Goal: Task Accomplishment & Management: Use online tool/utility

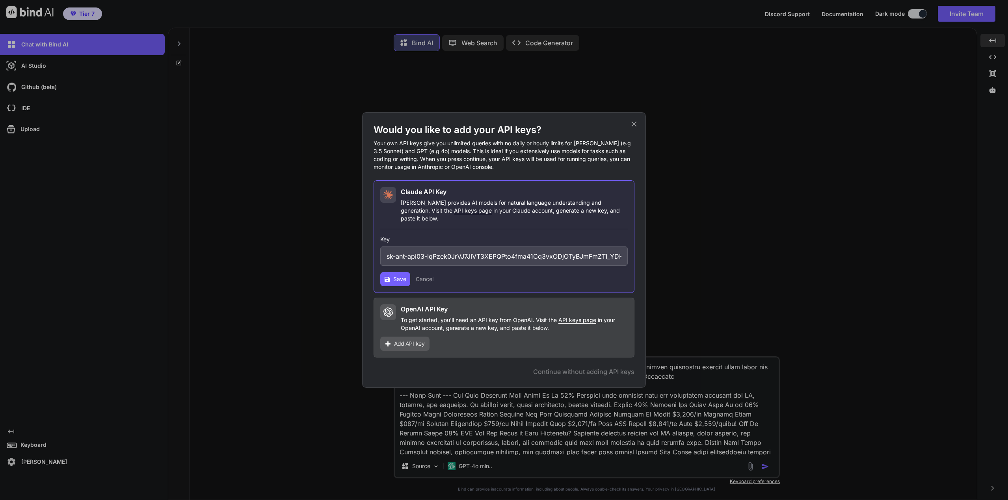
scroll to position [1572, 0]
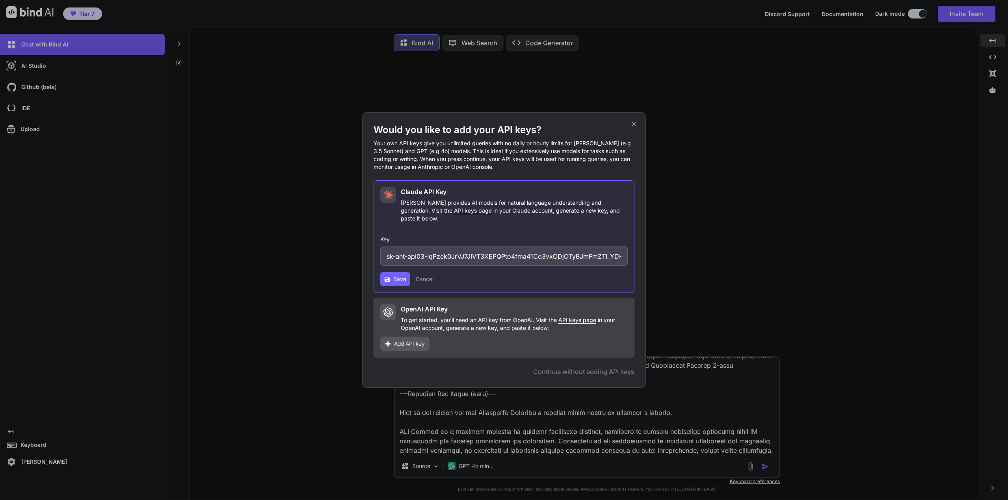
click at [397, 275] on span "Save" at bounding box center [399, 279] width 13 height 8
drag, startPoint x: 385, startPoint y: 251, endPoint x: 714, endPoint y: 246, distance: 328.3
click at [705, 246] on div "Would you like to add your API keys? Your own API keys give you unlimited queri…" at bounding box center [504, 250] width 1008 height 500
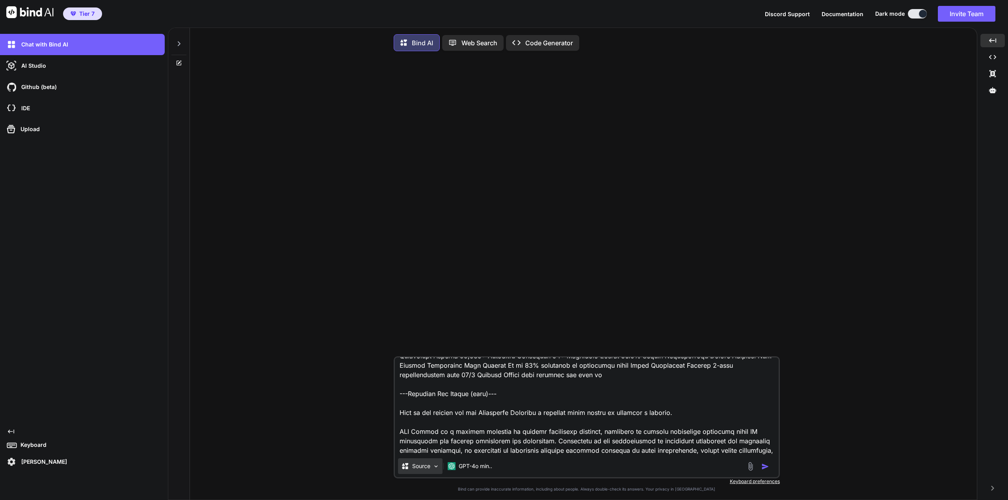
click at [435, 470] on img at bounding box center [436, 466] width 7 height 7
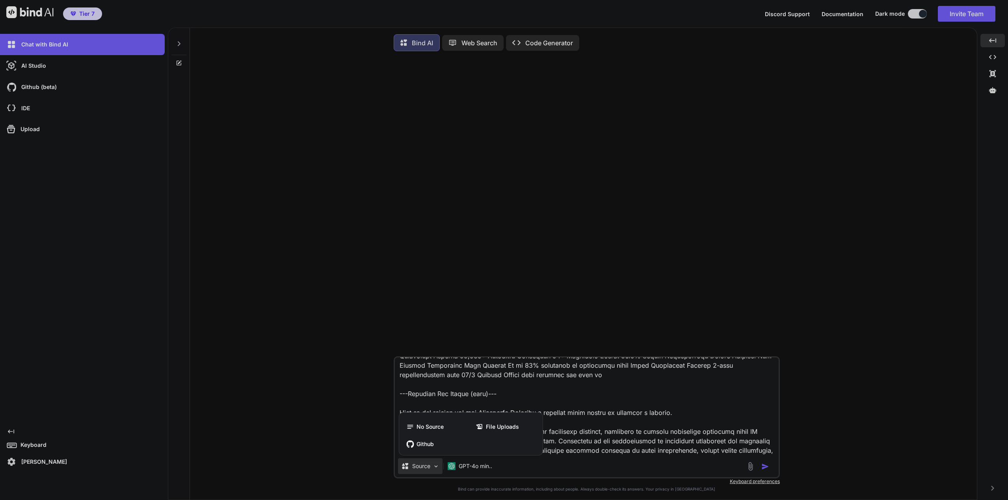
click at [459, 468] on div at bounding box center [504, 250] width 1008 height 500
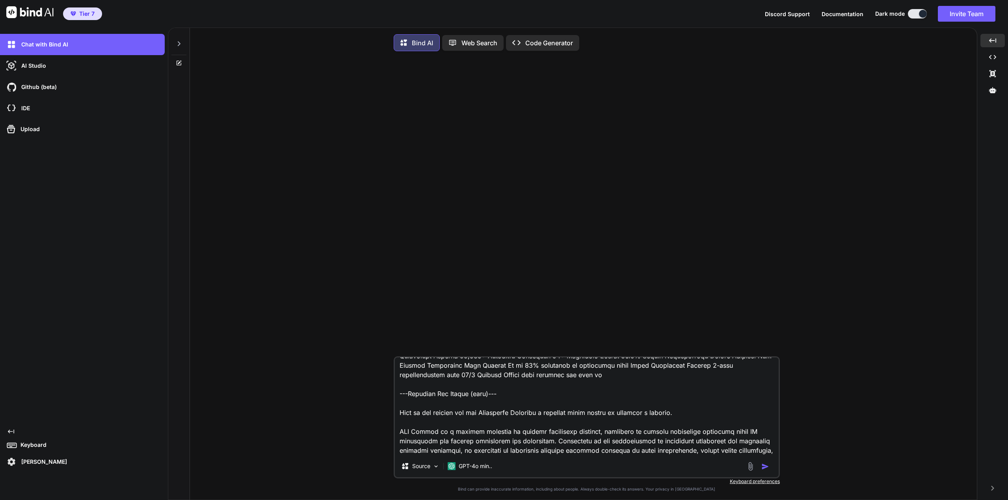
click at [459, 468] on p "GPT-4o min.." at bounding box center [475, 467] width 33 height 8
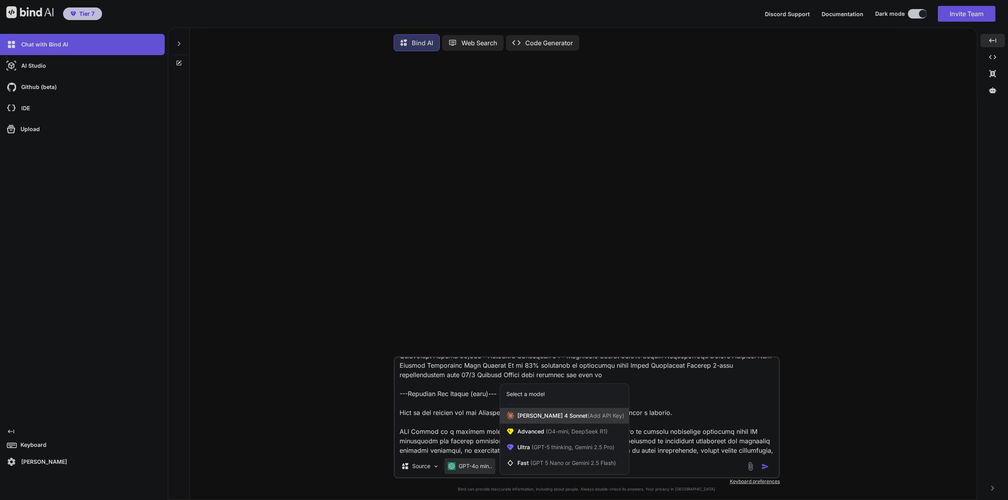
click at [547, 417] on span "[PERSON_NAME] 4 Sonnet (Add API Key)" at bounding box center [570, 416] width 107 height 8
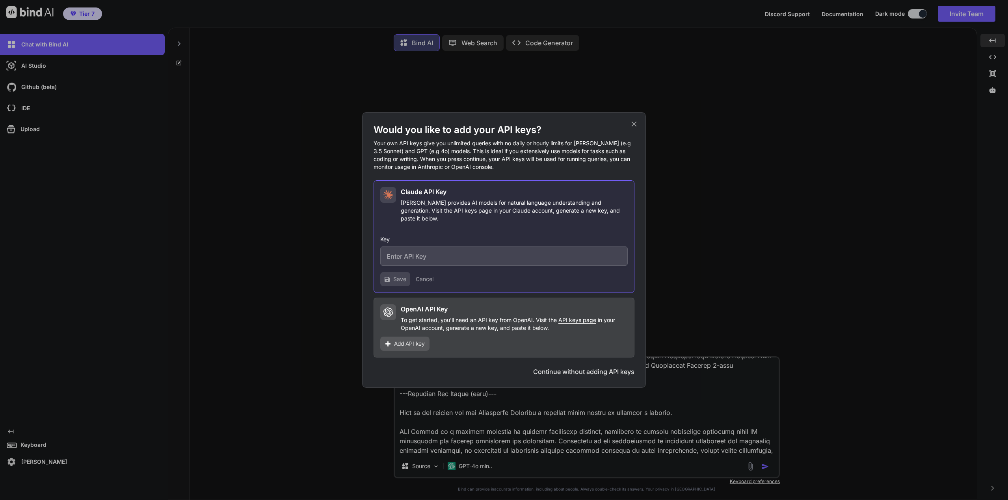
click at [441, 251] on input "text" at bounding box center [503, 256] width 247 height 19
click at [450, 257] on input "text" at bounding box center [503, 256] width 247 height 19
click at [413, 253] on input "text" at bounding box center [503, 256] width 247 height 19
paste input "sk-ant-api03-IqPzek0JrVJ7JIVT3XEPQPto4fma41Cq3vxODjOTyBJmFmZTI_YDHZ9jjDUVxizbOa…"
type input "sk-ant-api03-IqPzek0JrVJ7JIVT3XEPQPto4fma41Cq3vxODjOTyBJmFmZTI_YDHZ9jjDUVxizbOa…"
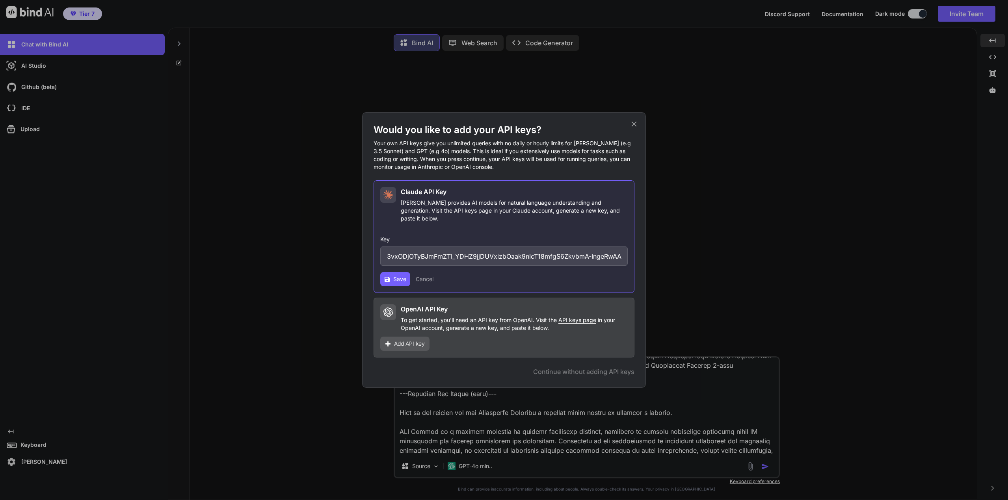
click at [397, 270] on div "Key sk-ant-api03-IqPzek0JrVJ7JIVT3XEPQPto4fma41Cq3vxODjOTyBJmFmZTI_YDHZ9jjDUVxi…" at bounding box center [503, 257] width 247 height 57
click at [396, 275] on span "Save" at bounding box center [399, 279] width 13 height 8
click at [395, 276] on span "Save" at bounding box center [399, 279] width 13 height 8
click at [635, 123] on div "Would you like to add your API keys? Your own API keys give you unlimited queri…" at bounding box center [504, 250] width 284 height 276
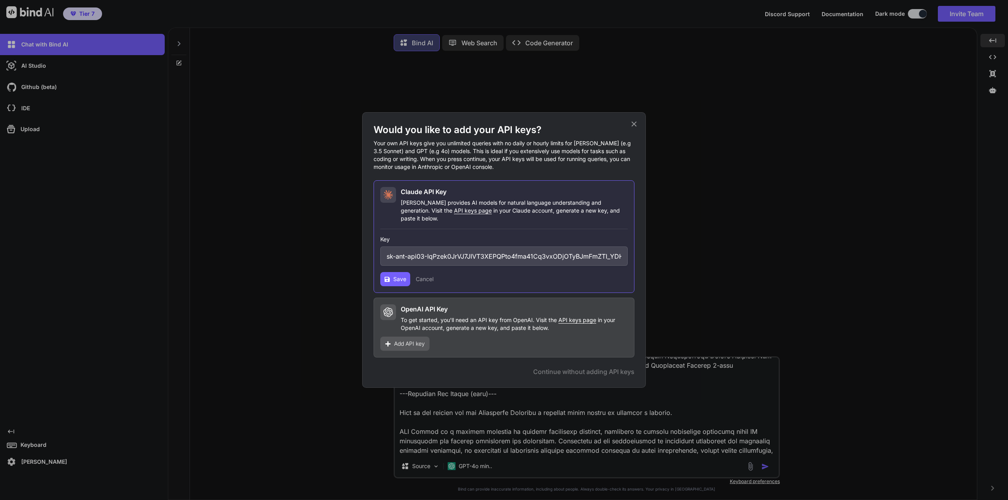
click at [636, 128] on icon at bounding box center [634, 124] width 9 height 9
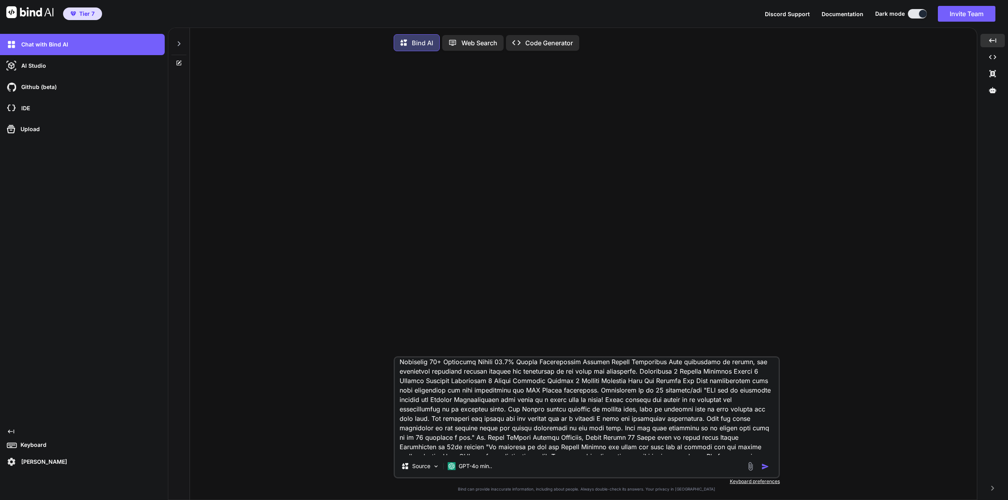
scroll to position [1212, 0]
click at [506, 370] on textarea at bounding box center [587, 407] width 384 height 98
click at [504, 370] on textarea at bounding box center [587, 407] width 384 height 98
click at [510, 388] on textarea at bounding box center [587, 407] width 384 height 98
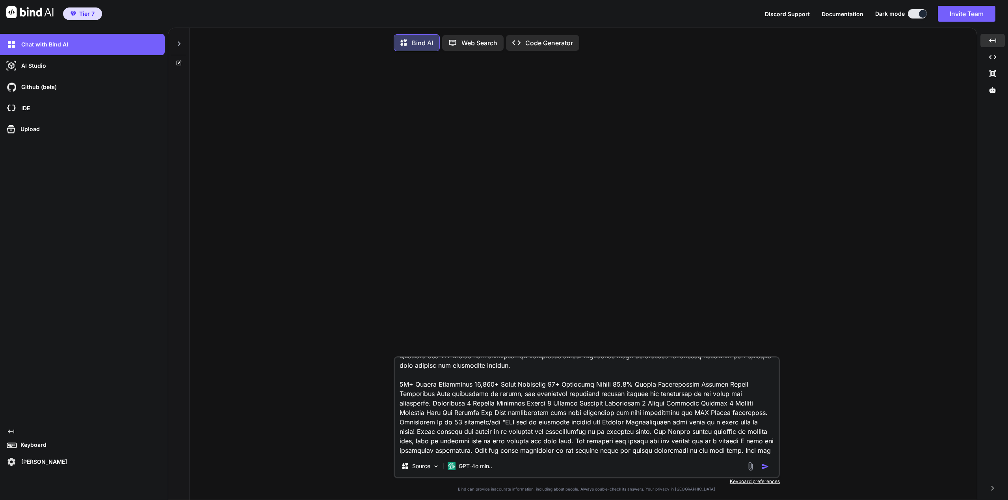
click at [398, 377] on textarea at bounding box center [587, 407] width 384 height 98
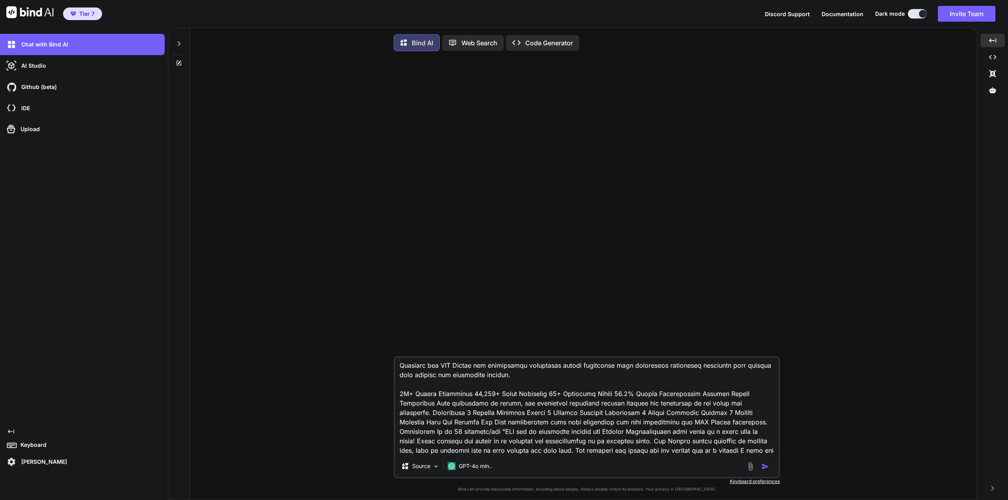
click at [472, 415] on textarea at bounding box center [587, 407] width 384 height 98
click at [483, 426] on textarea at bounding box center [587, 407] width 384 height 98
click at [483, 424] on textarea at bounding box center [587, 407] width 384 height 98
click at [482, 425] on textarea at bounding box center [587, 407] width 384 height 98
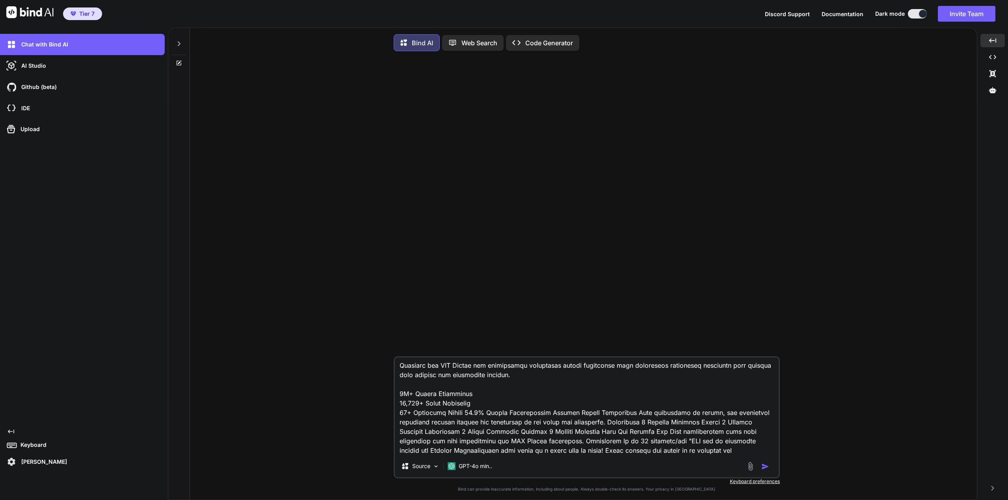
click at [468, 435] on textarea at bounding box center [587, 407] width 384 height 98
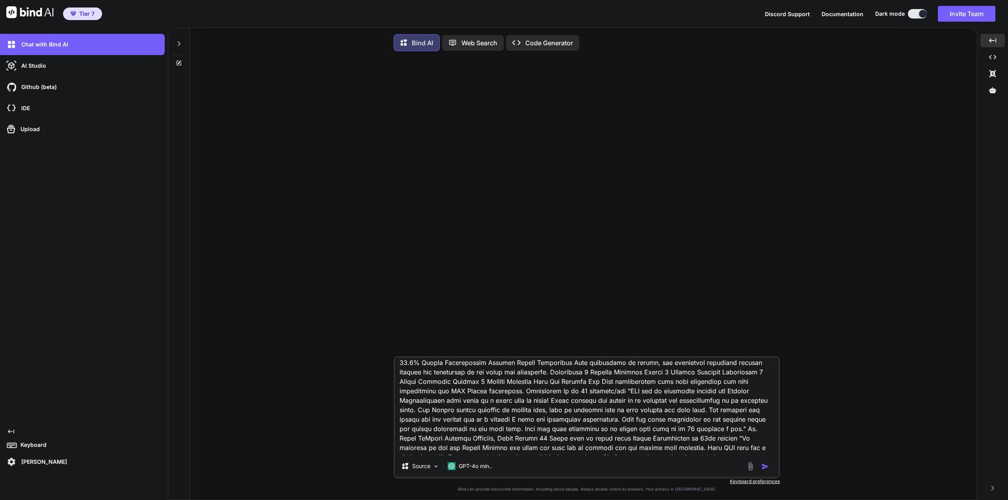
scroll to position [1252, 0]
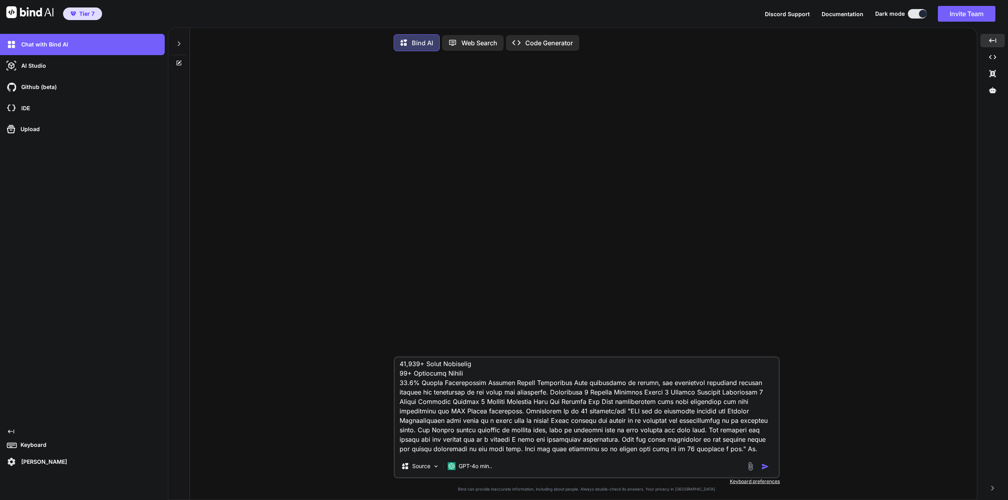
click at [478, 407] on textarea at bounding box center [587, 407] width 384 height 98
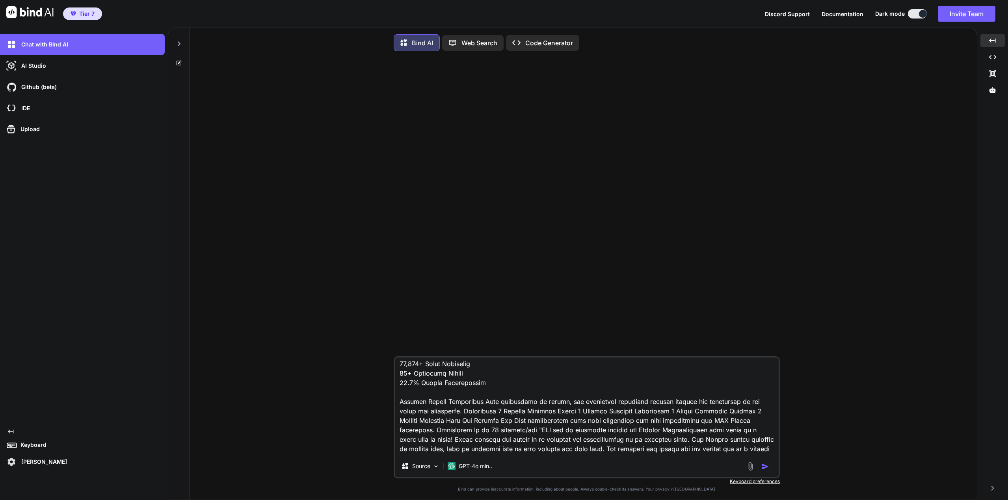
click at [433, 434] on textarea at bounding box center [587, 407] width 384 height 98
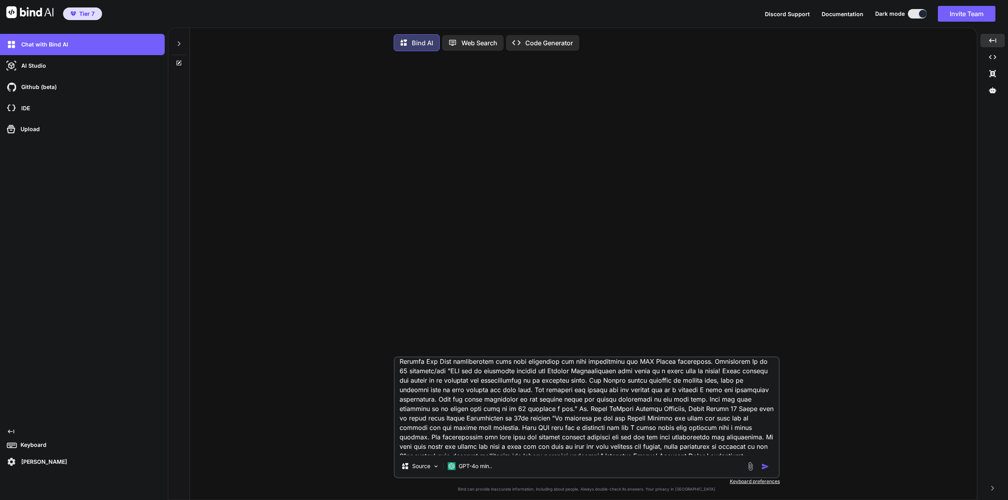
scroll to position [1291, 0]
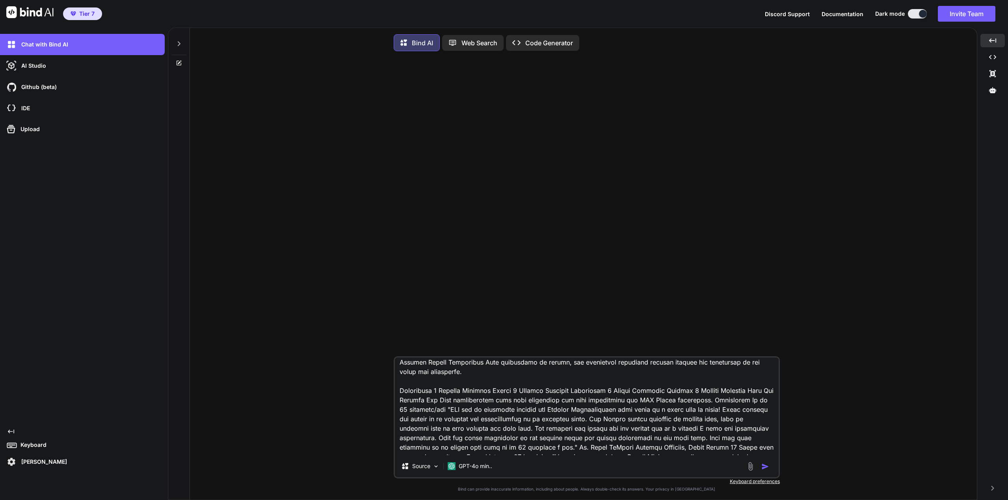
click at [465, 411] on textarea at bounding box center [587, 407] width 384 height 98
click at [462, 415] on textarea at bounding box center [587, 407] width 384 height 98
click at [476, 424] on textarea at bounding box center [587, 407] width 384 height 98
click at [474, 422] on textarea at bounding box center [587, 407] width 384 height 98
click at [487, 433] on textarea at bounding box center [587, 407] width 384 height 98
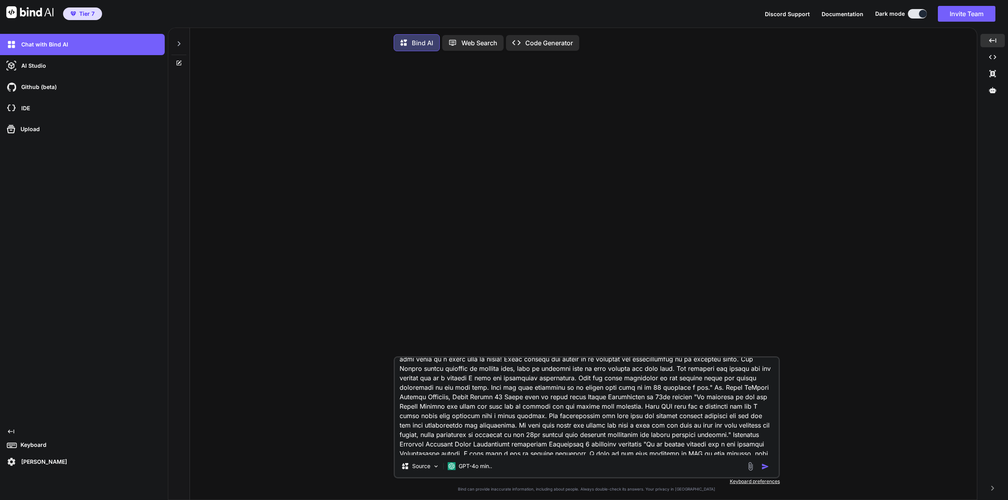
scroll to position [1330, 0]
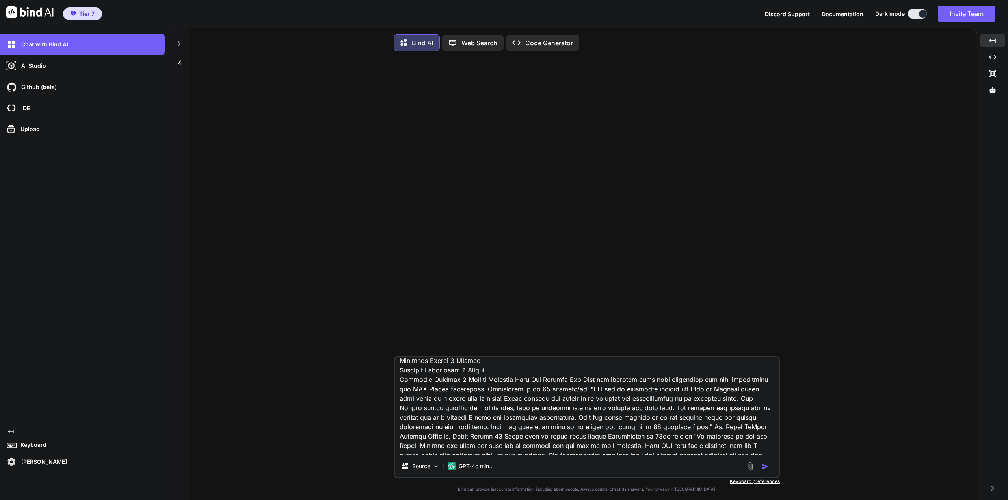
click at [482, 400] on textarea at bounding box center [587, 407] width 384 height 98
click at [428, 413] on textarea at bounding box center [587, 407] width 384 height 98
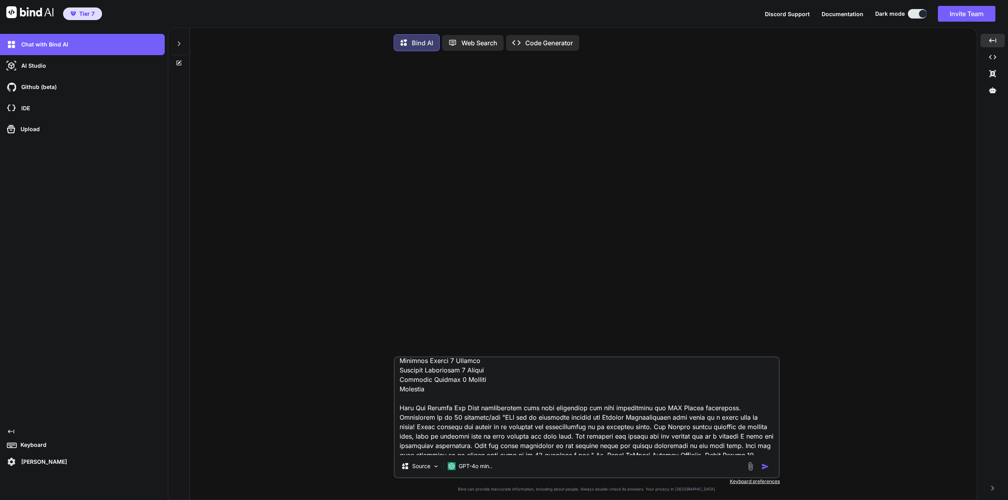
scroll to position [1291, 0]
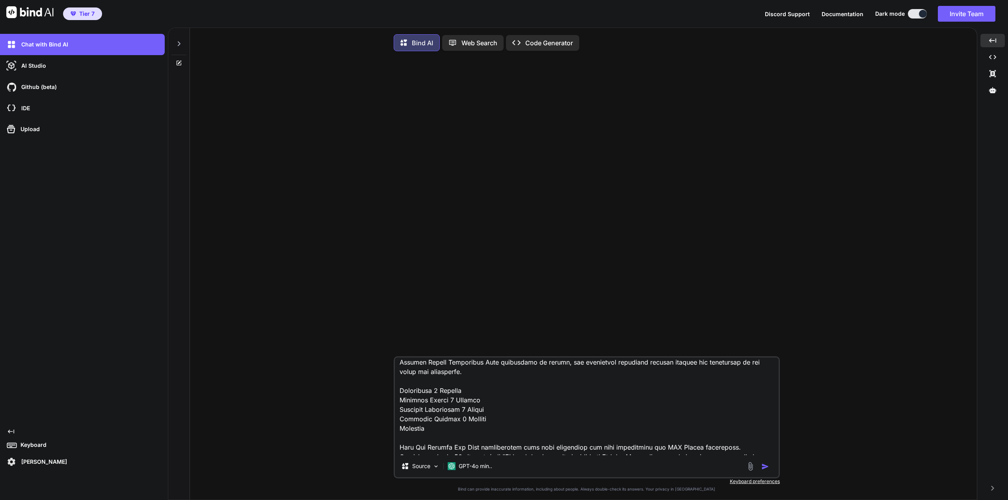
drag, startPoint x: 429, startPoint y: 423, endPoint x: 399, endPoint y: 424, distance: 30.3
click at [399, 424] on textarea at bounding box center [587, 407] width 384 height 98
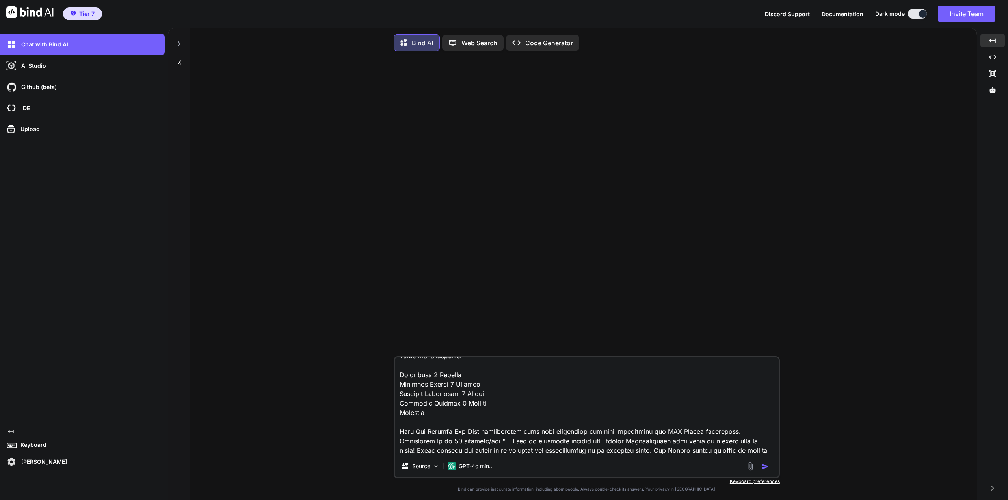
drag, startPoint x: 427, startPoint y: 454, endPoint x: 392, endPoint y: 398, distance: 65.2
click at [392, 398] on div "Source GPT-4o min.. Created with Bind Always check its answers. Privacy in Bind…" at bounding box center [586, 280] width 781 height 445
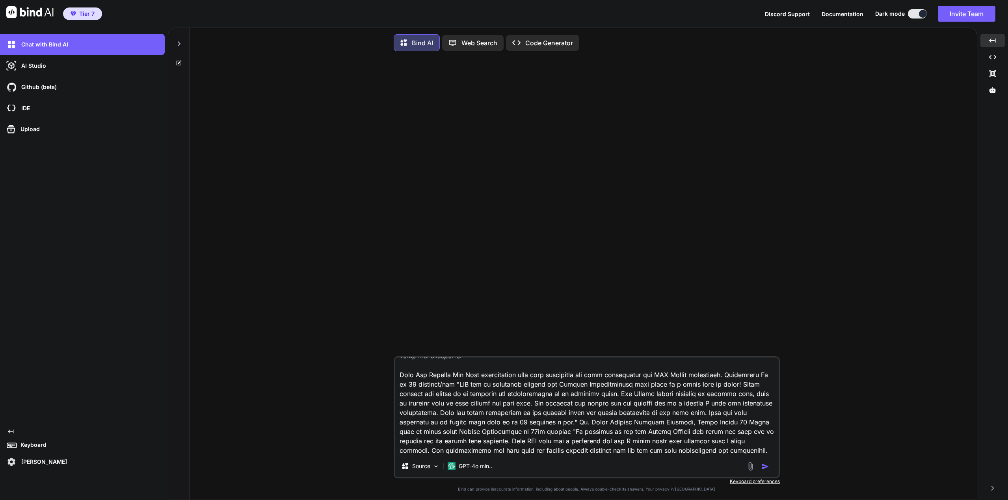
scroll to position [1297, 0]
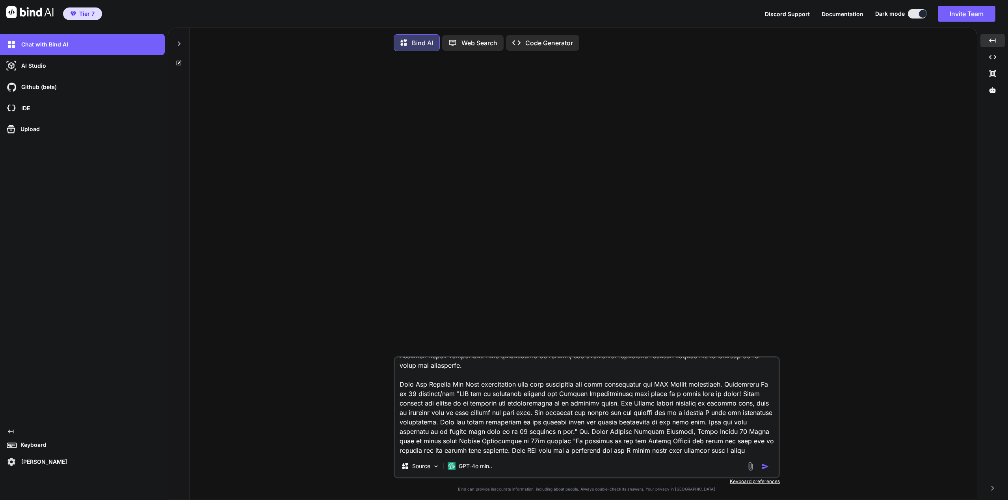
click at [732, 407] on textarea at bounding box center [587, 407] width 384 height 98
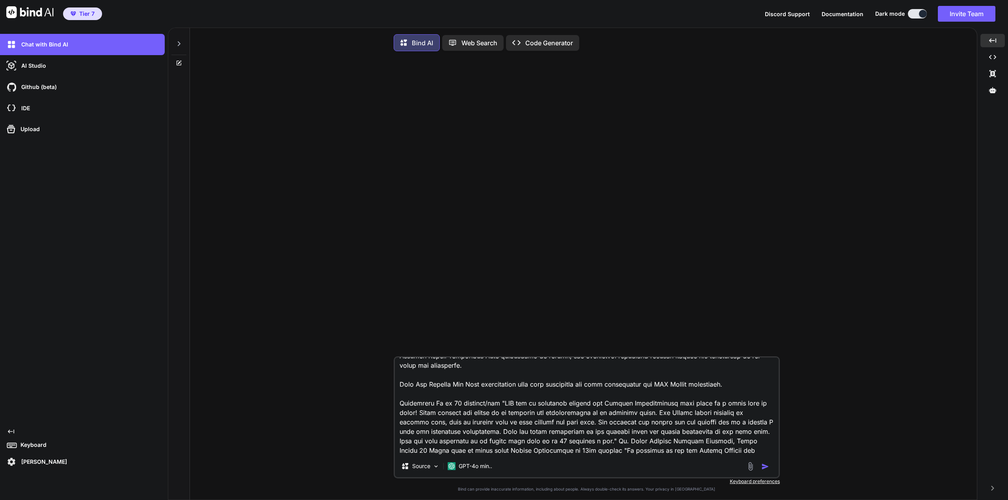
click at [500, 426] on textarea at bounding box center [587, 407] width 384 height 98
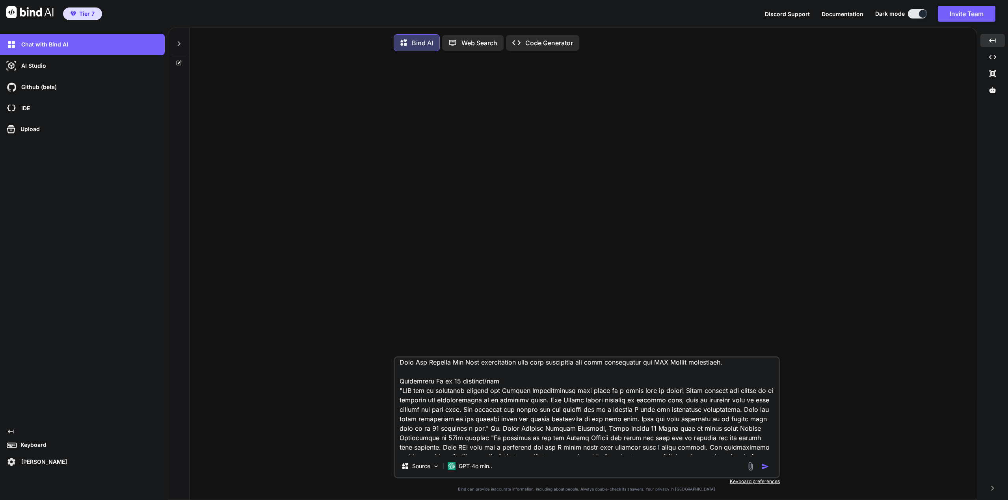
scroll to position [1337, 0]
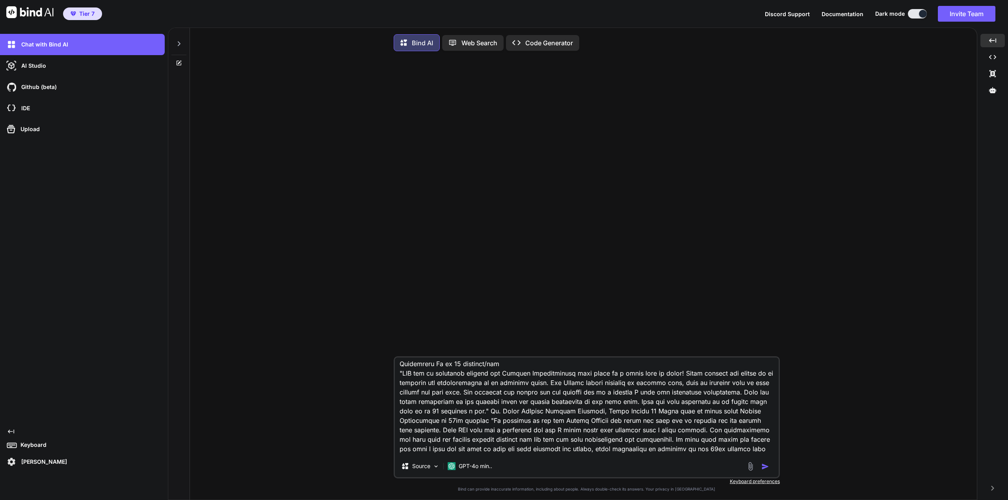
click at [649, 434] on textarea at bounding box center [587, 407] width 384 height 98
click at [489, 434] on textarea at bounding box center [587, 407] width 384 height 98
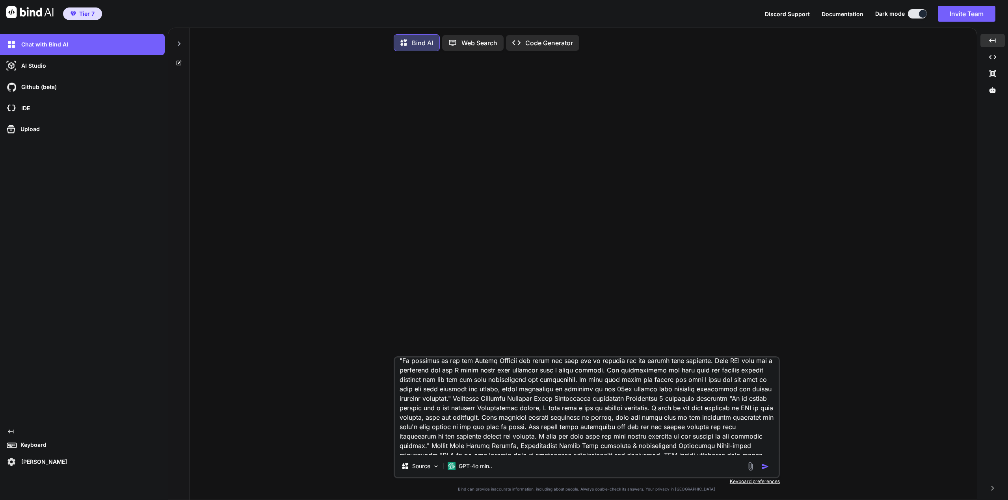
scroll to position [1376, 0]
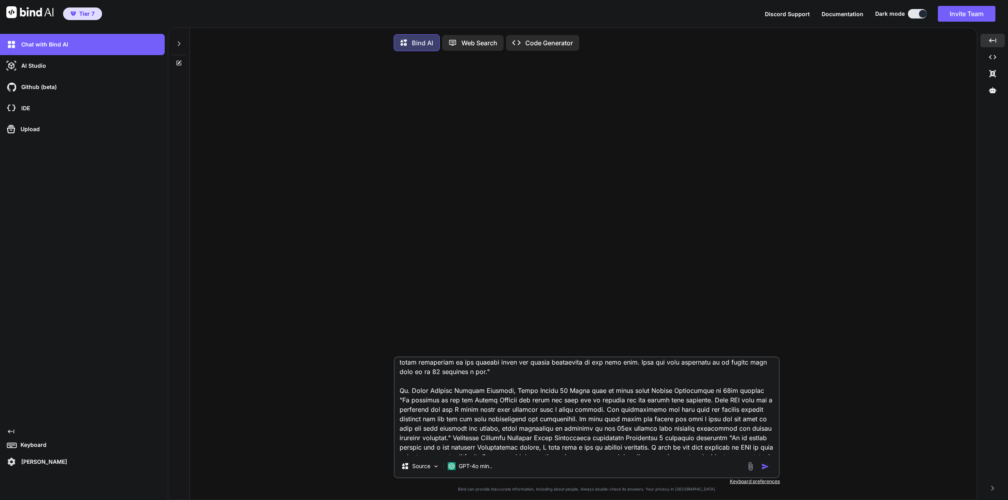
click at [559, 413] on textarea at bounding box center [587, 407] width 384 height 98
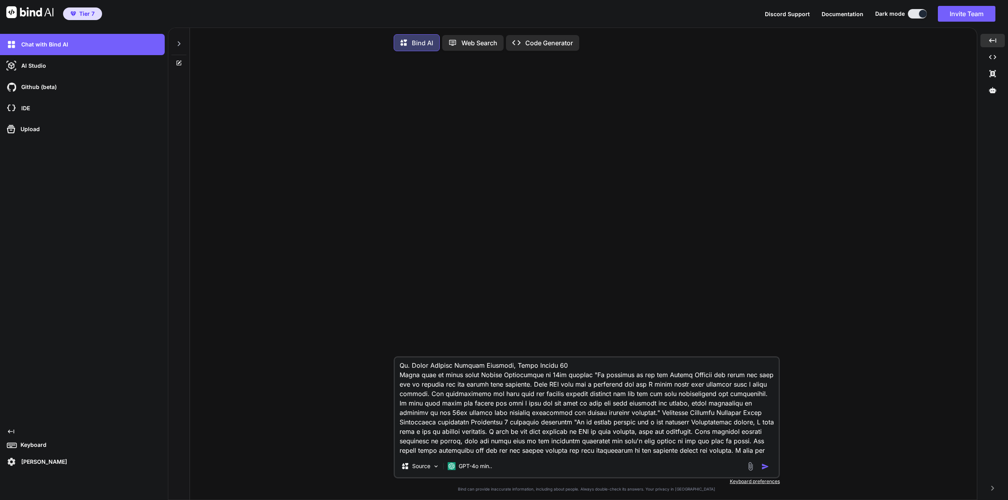
scroll to position [1416, 0]
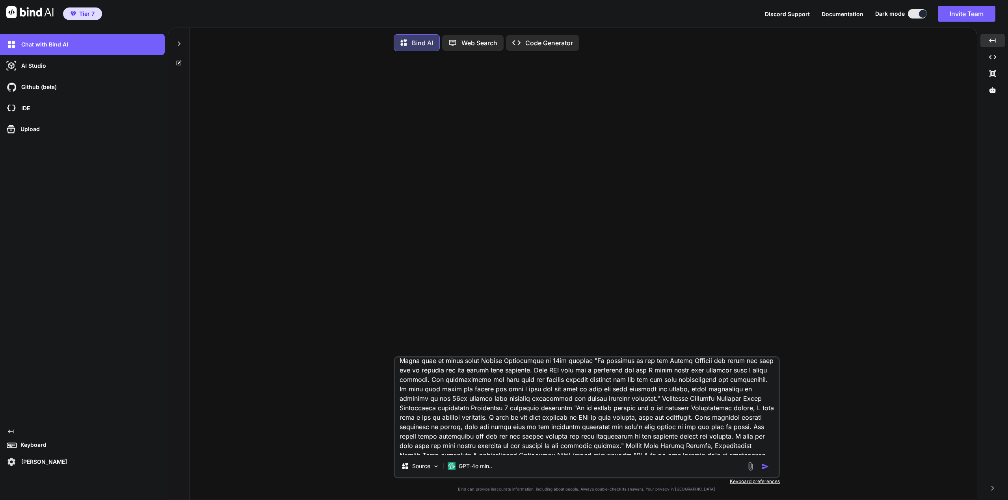
click at [658, 422] on textarea at bounding box center [587, 407] width 384 height 98
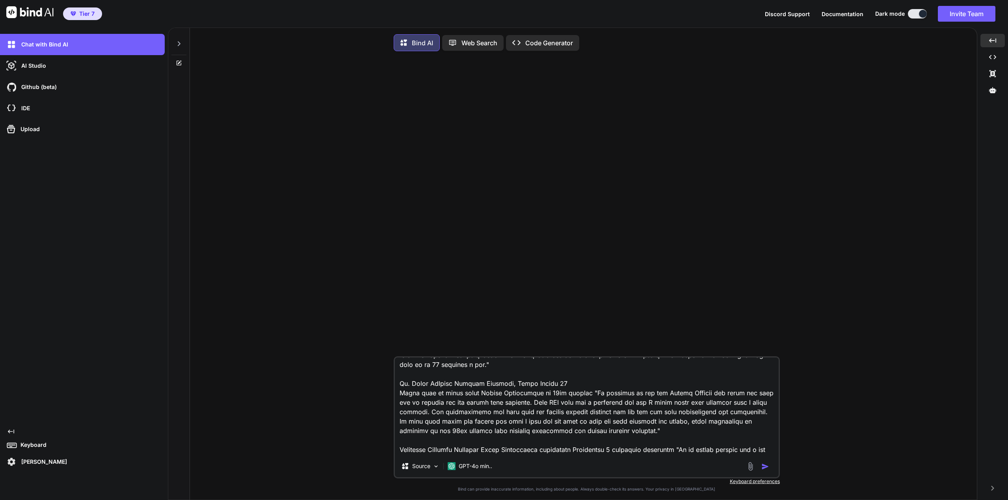
scroll to position [1337, 0]
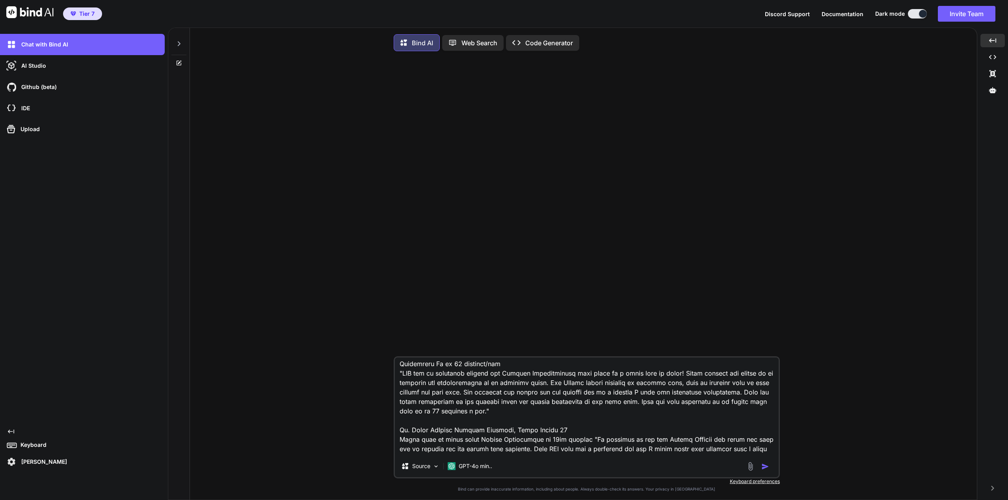
click at [402, 441] on textarea at bounding box center [587, 407] width 384 height 98
click at [400, 453] on textarea at bounding box center [587, 407] width 384 height 98
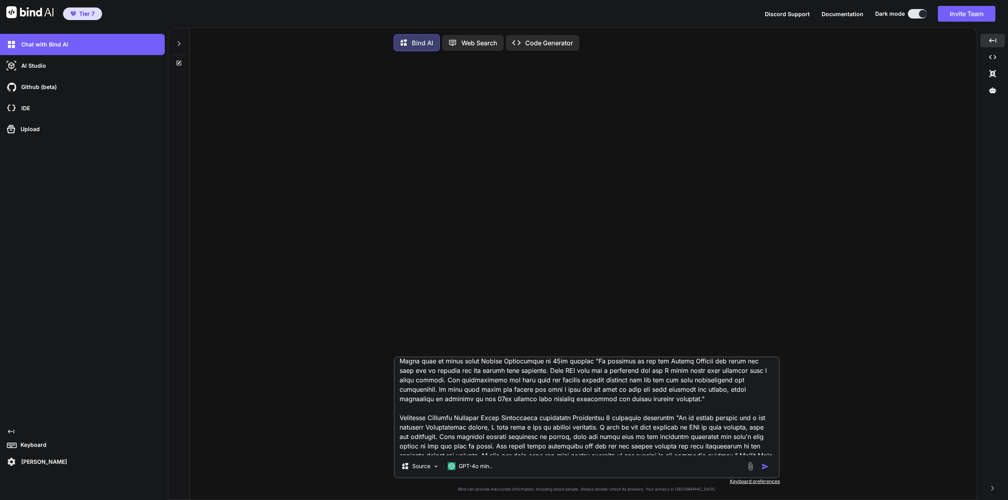
scroll to position [1416, 0]
click at [583, 379] on textarea at bounding box center [587, 407] width 384 height 98
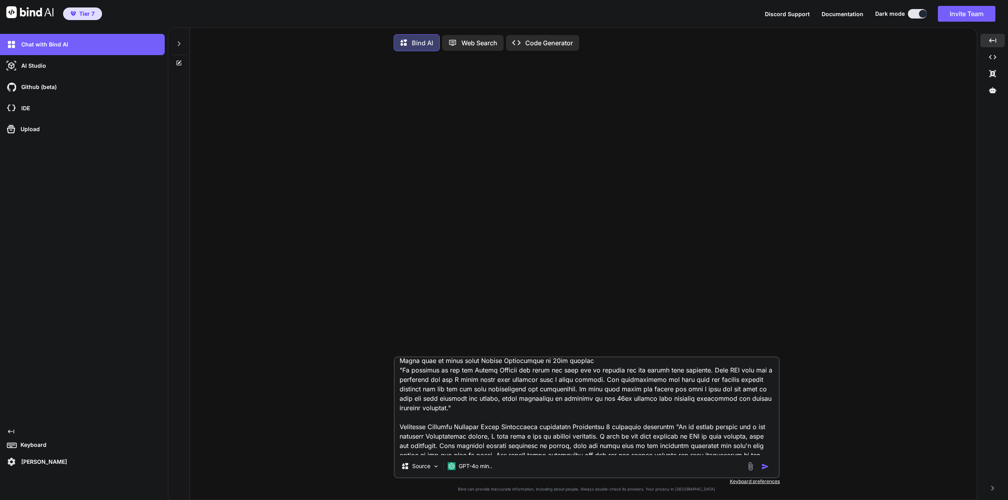
click at [426, 436] on textarea at bounding box center [587, 407] width 384 height 98
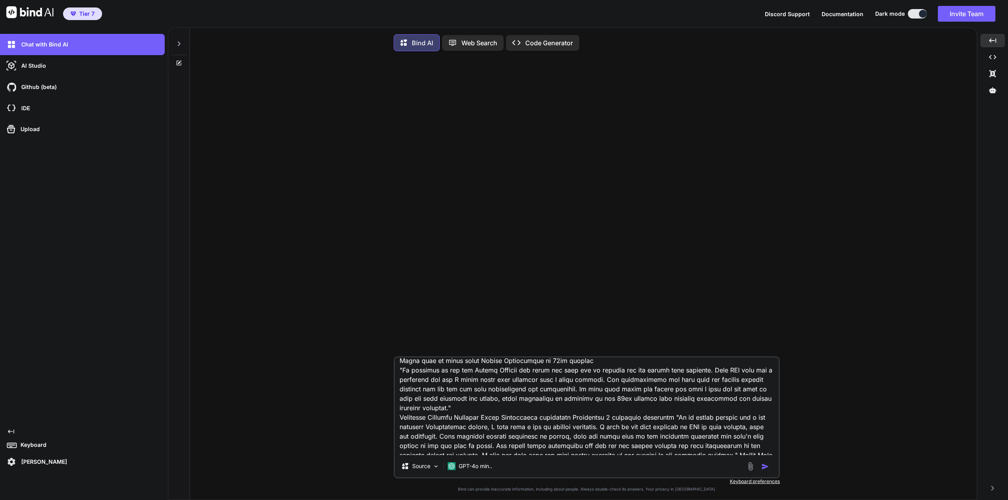
click at [503, 440] on textarea at bounding box center [587, 407] width 384 height 98
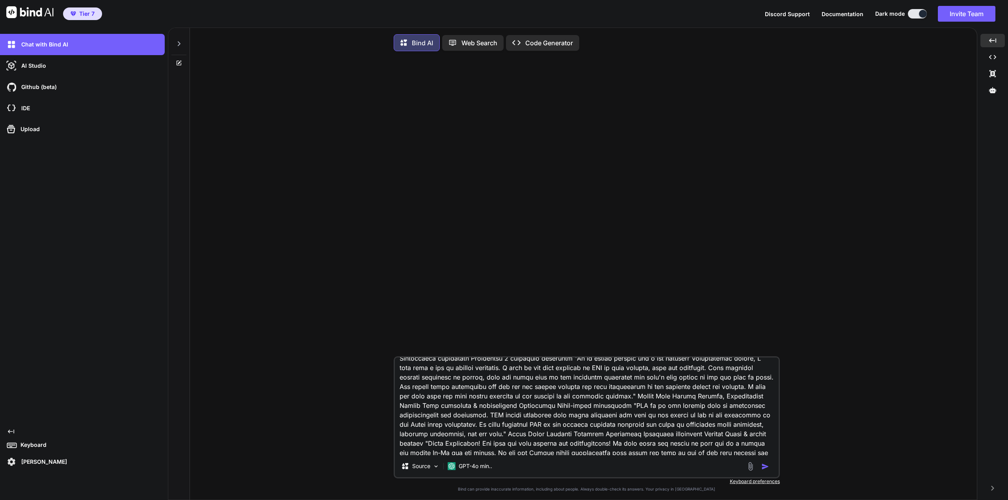
scroll to position [1494, 0]
click at [571, 375] on textarea at bounding box center [587, 407] width 384 height 98
click at [465, 427] on textarea at bounding box center [587, 407] width 384 height 98
click at [471, 425] on textarea at bounding box center [587, 407] width 384 height 98
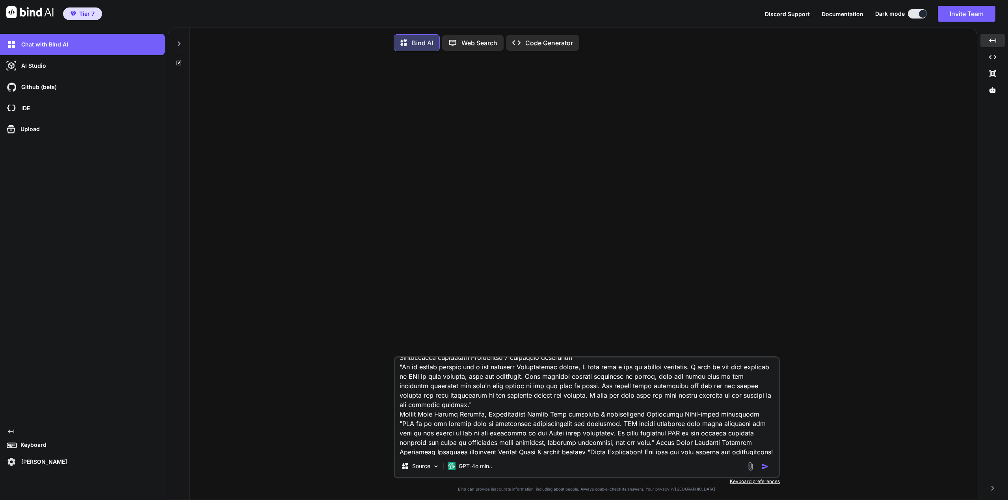
click at [487, 435] on textarea at bounding box center [587, 407] width 384 height 98
click at [546, 436] on textarea at bounding box center [587, 407] width 384 height 98
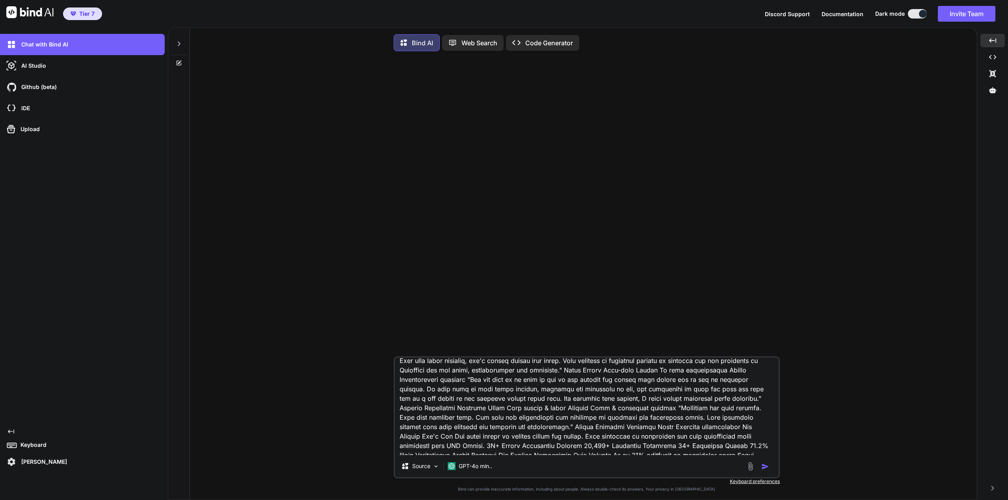
scroll to position [1573, 0]
click at [594, 378] on textarea at bounding box center [587, 407] width 384 height 98
click at [597, 378] on textarea at bounding box center [587, 407] width 384 height 98
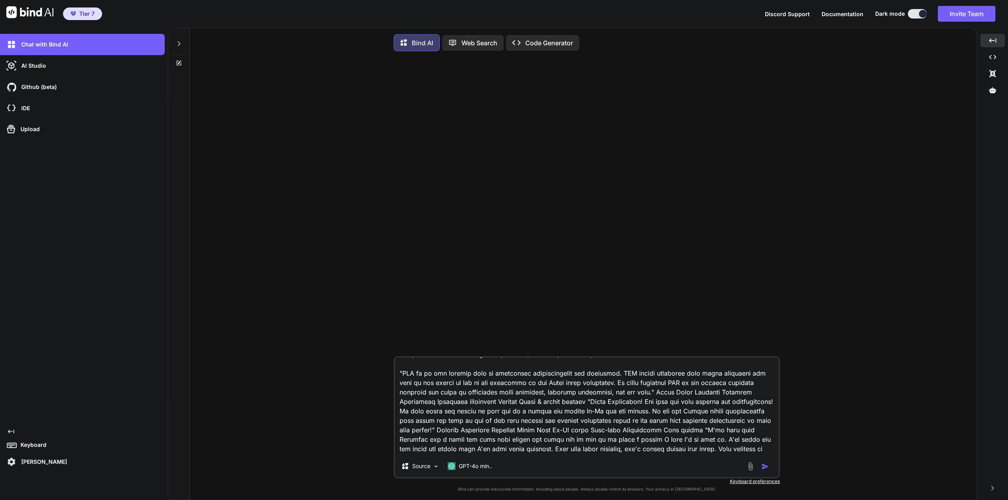
click at [511, 381] on textarea at bounding box center [587, 407] width 384 height 98
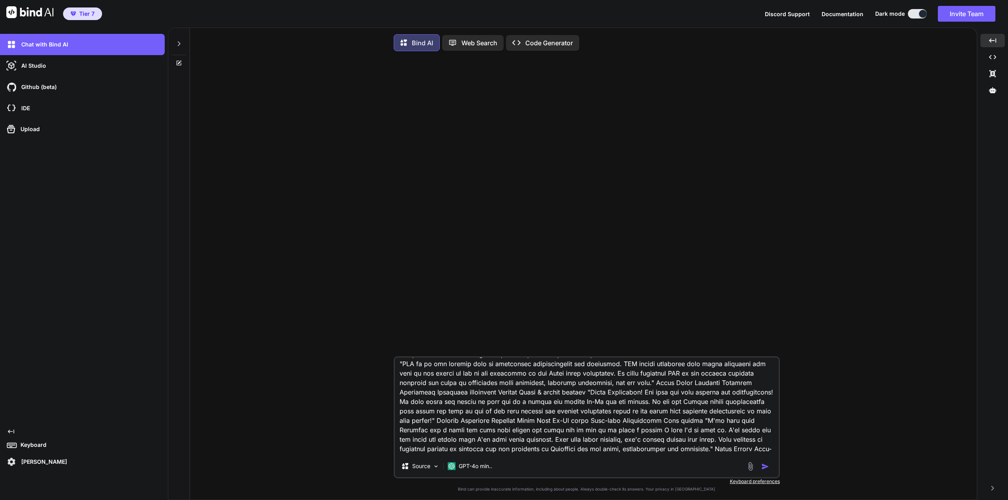
click at [659, 403] on textarea at bounding box center [587, 407] width 384 height 98
click at [657, 404] on textarea at bounding box center [587, 407] width 384 height 98
click at [434, 416] on textarea at bounding box center [587, 407] width 384 height 98
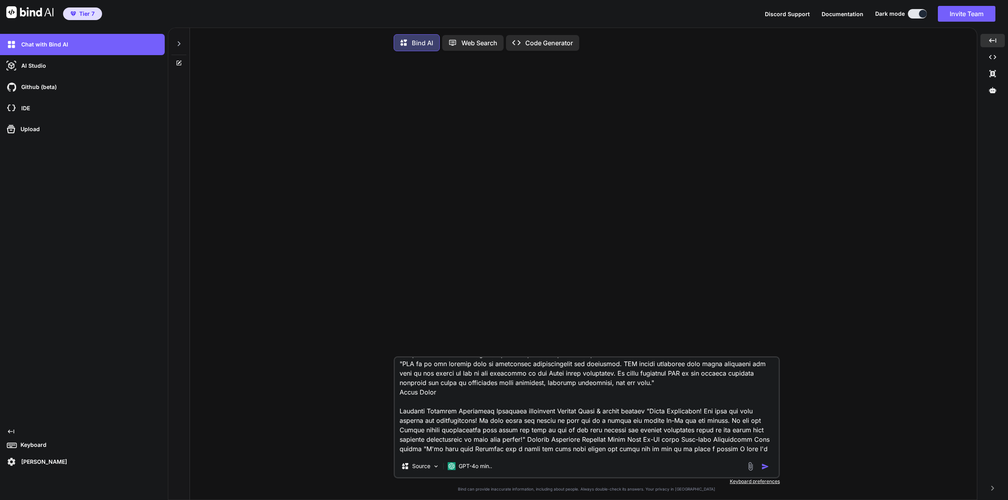
click at [650, 433] on textarea at bounding box center [587, 407] width 384 height 98
click at [650, 435] on textarea at bounding box center [587, 407] width 384 height 98
click at [648, 433] on textarea at bounding box center [587, 407] width 384 height 98
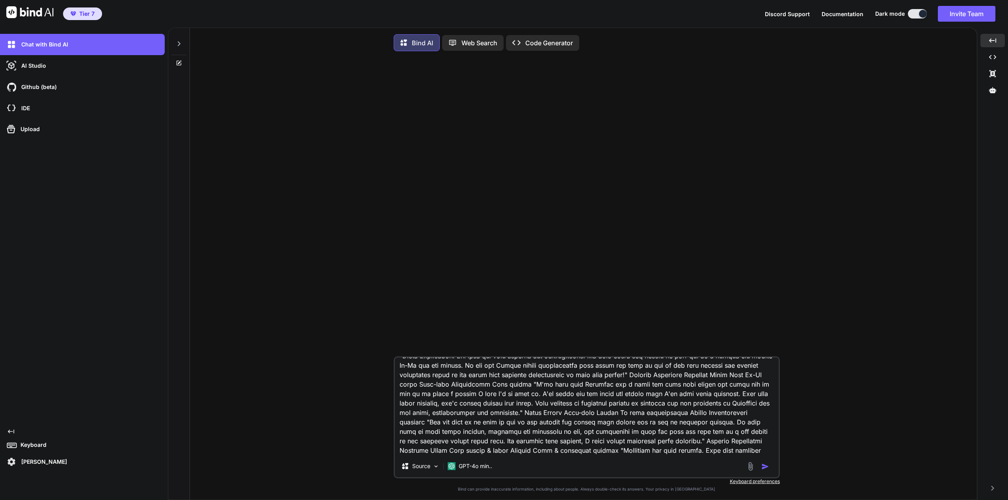
scroll to position [1652, 0]
click at [632, 385] on textarea at bounding box center [587, 407] width 384 height 98
click at [512, 392] on textarea at bounding box center [587, 407] width 384 height 98
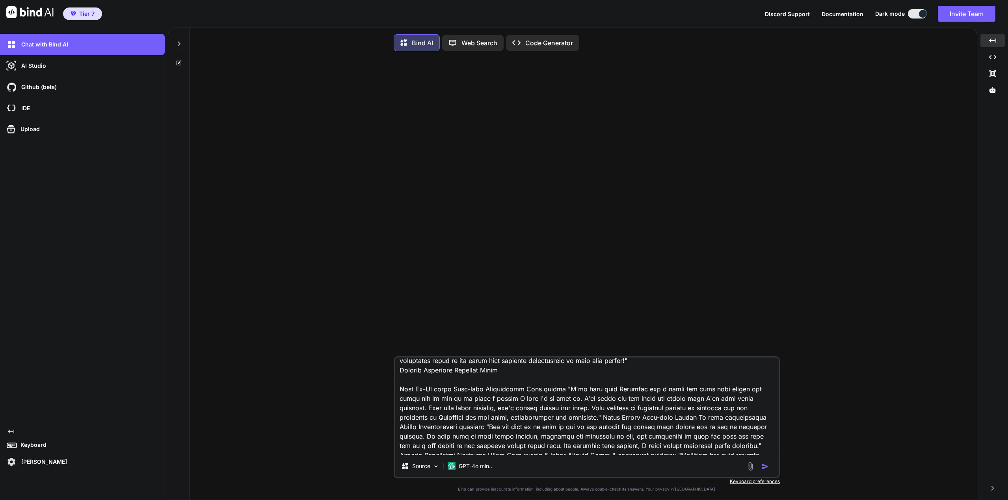
click at [556, 411] on textarea at bounding box center [587, 407] width 384 height 98
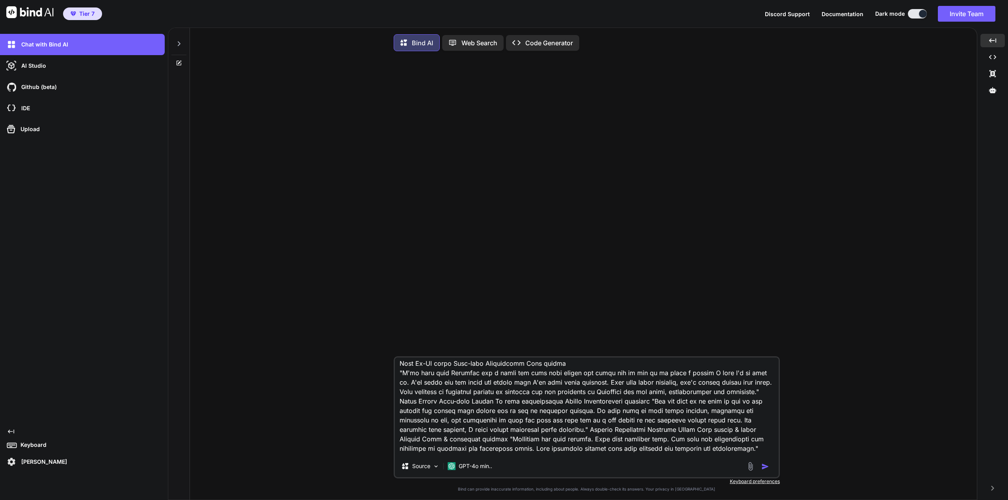
scroll to position [1691, 0]
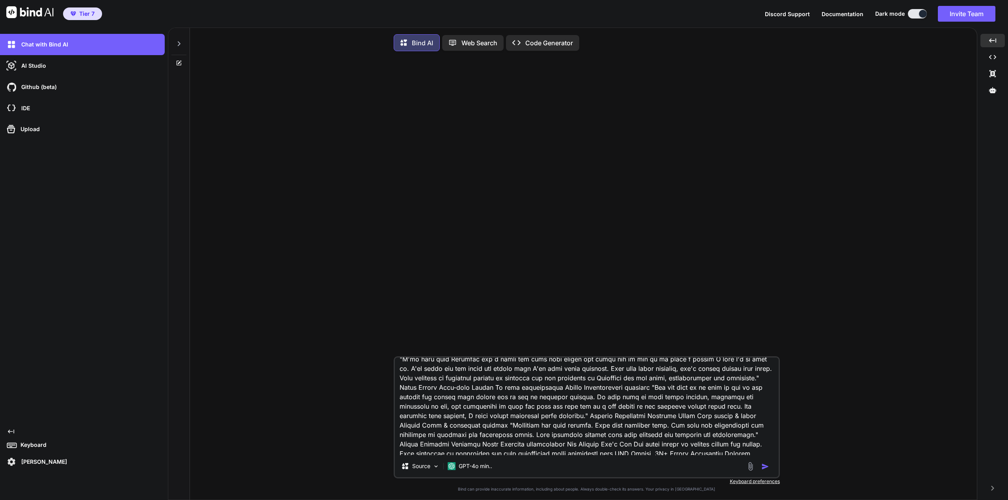
click at [492, 412] on textarea at bounding box center [587, 407] width 384 height 98
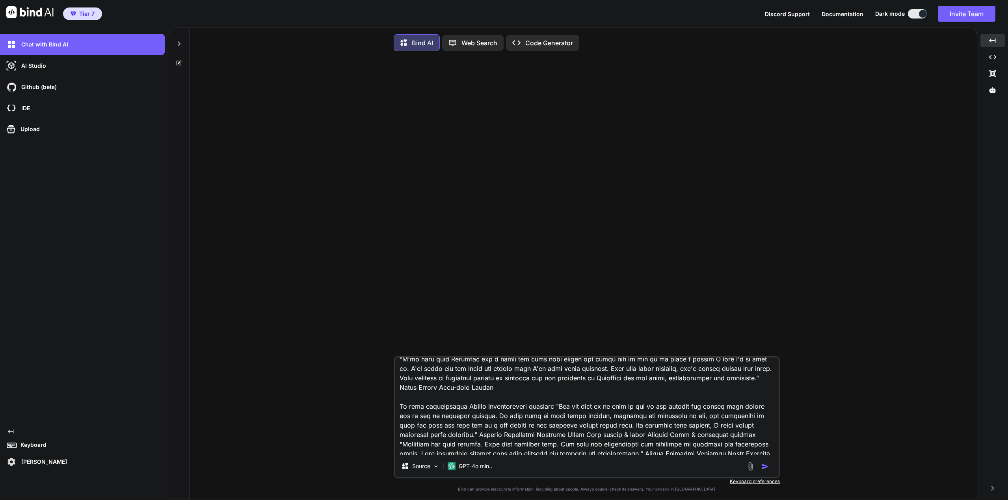
click at [554, 429] on textarea at bounding box center [587, 407] width 384 height 98
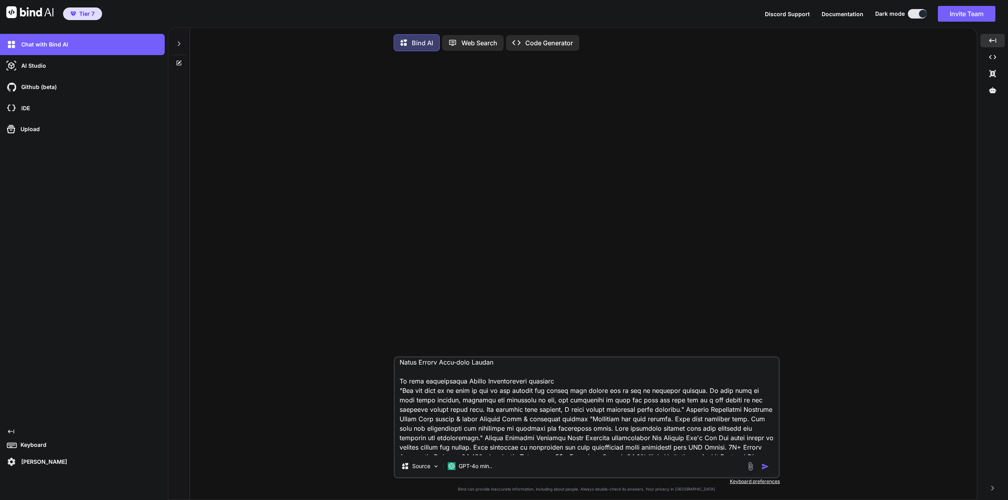
scroll to position [1731, 0]
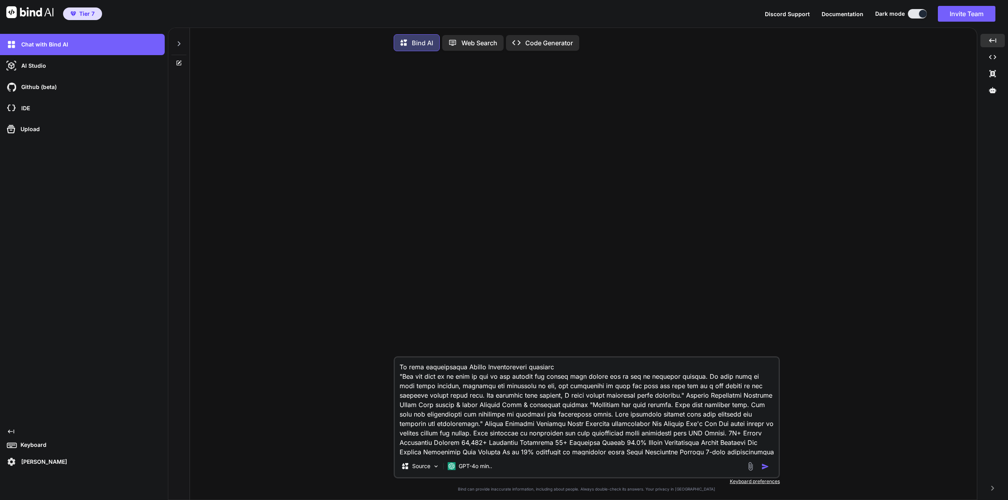
click at [690, 419] on textarea at bounding box center [587, 407] width 384 height 98
click at [509, 426] on textarea at bounding box center [587, 407] width 384 height 98
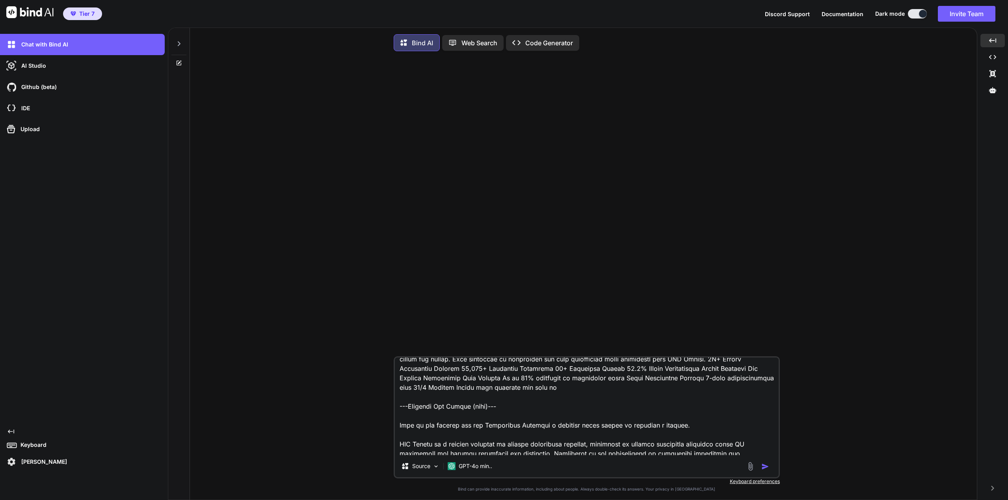
scroll to position [1810, 0]
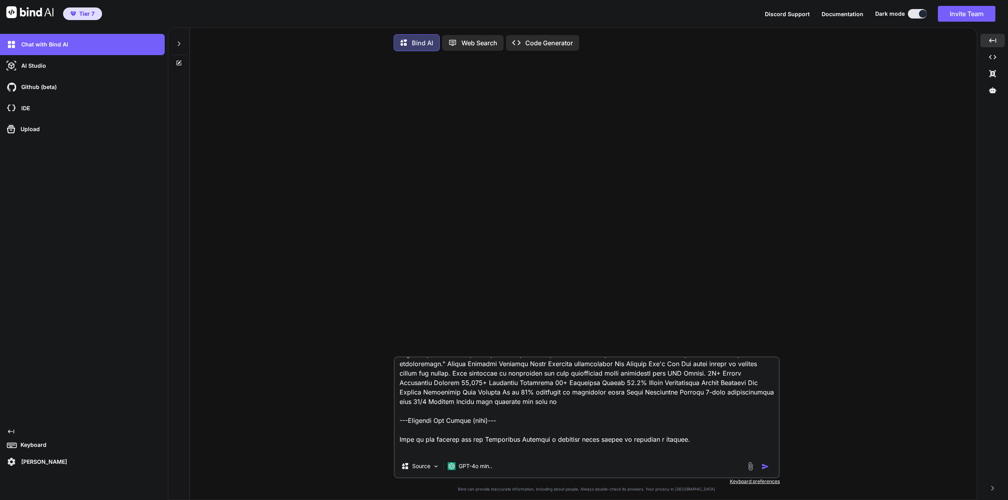
click at [555, 364] on textarea at bounding box center [587, 407] width 384 height 98
click at [651, 386] on textarea at bounding box center [587, 407] width 384 height 98
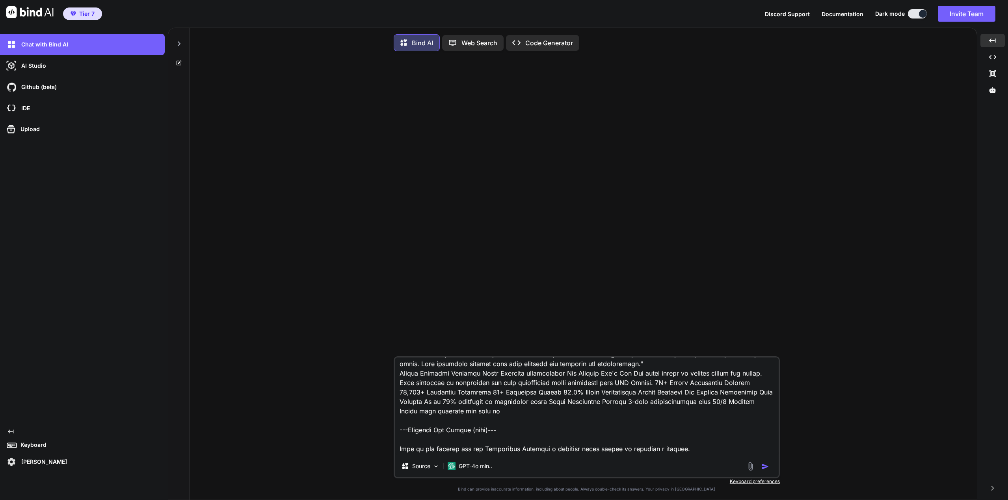
click at [495, 399] on textarea at bounding box center [587, 407] width 384 height 98
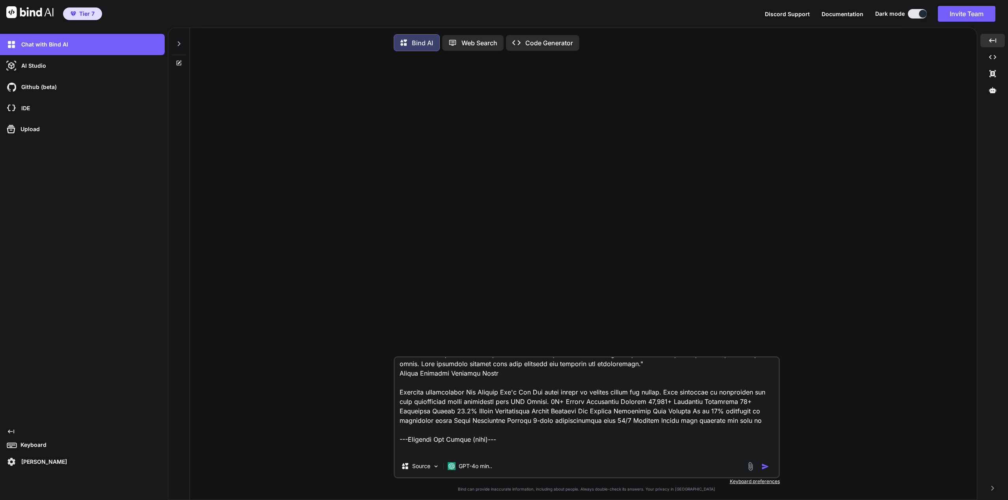
click at [544, 417] on textarea at bounding box center [587, 407] width 384 height 98
click at [543, 411] on textarea at bounding box center [587, 407] width 384 height 98
click at [680, 415] on textarea at bounding box center [587, 407] width 384 height 98
click at [678, 413] on textarea at bounding box center [587, 407] width 384 height 98
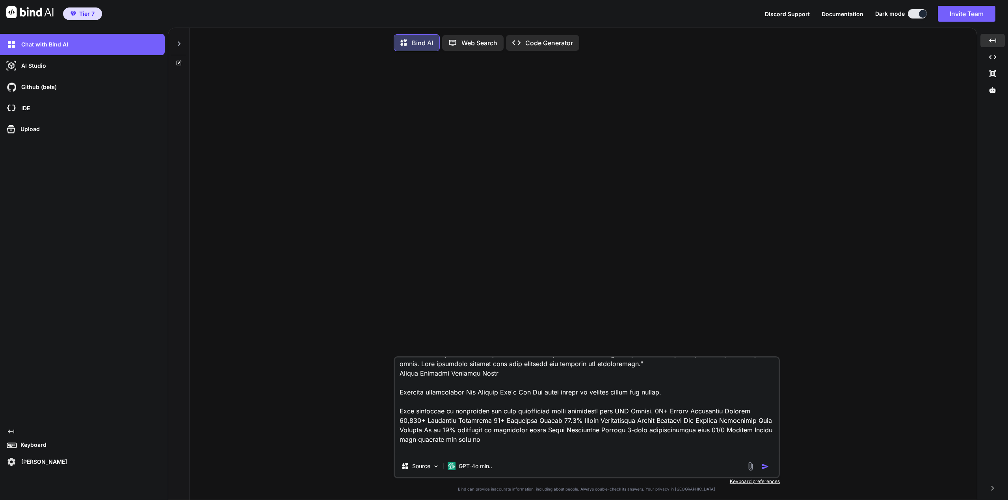
click at [660, 432] on textarea at bounding box center [587, 407] width 384 height 98
click at [499, 444] on textarea at bounding box center [587, 407] width 384 height 98
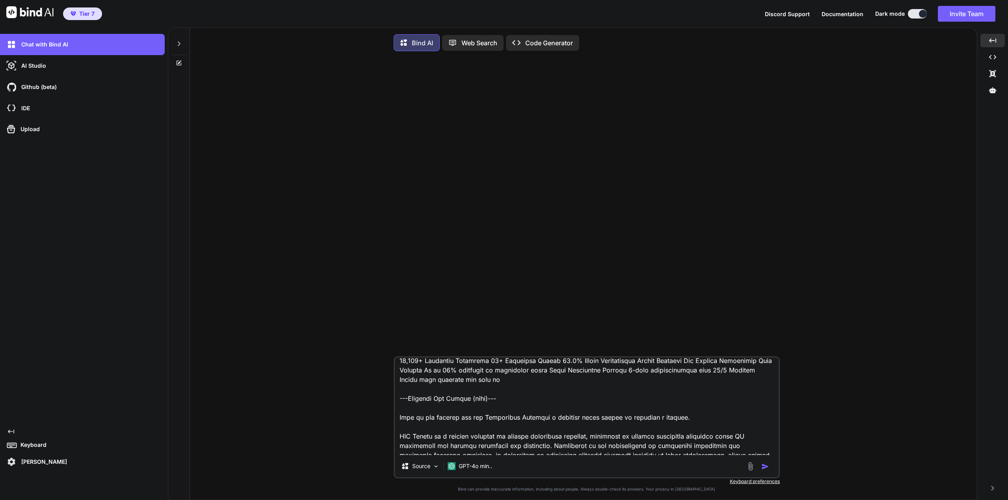
scroll to position [1888, 0]
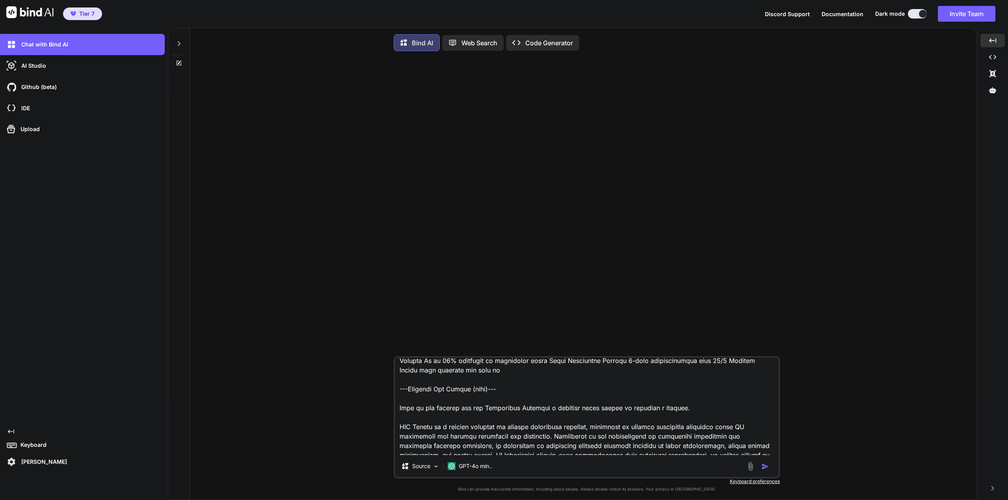
click at [488, 370] on textarea at bounding box center [587, 407] width 384 height 98
click at [466, 380] on textarea at bounding box center [587, 407] width 384 height 98
click at [467, 381] on textarea at bounding box center [587, 407] width 384 height 98
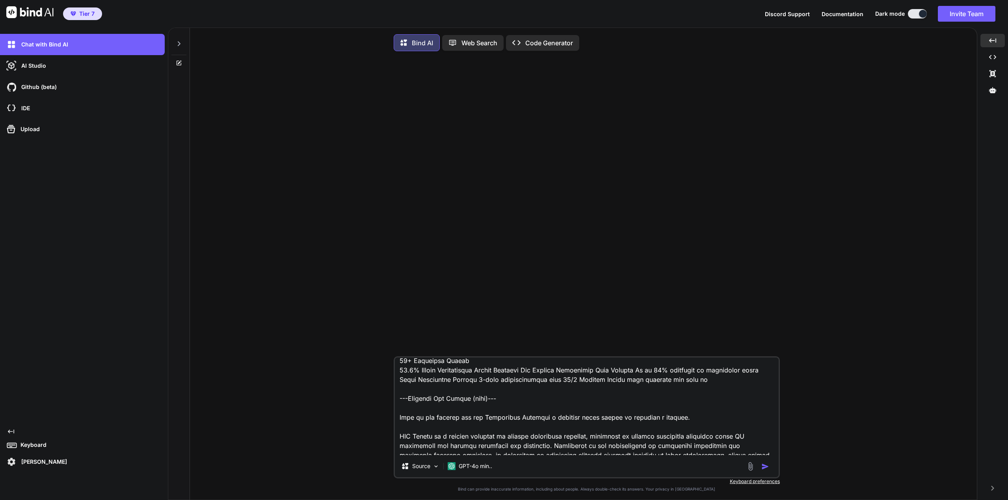
click at [476, 392] on textarea at bounding box center [587, 407] width 384 height 98
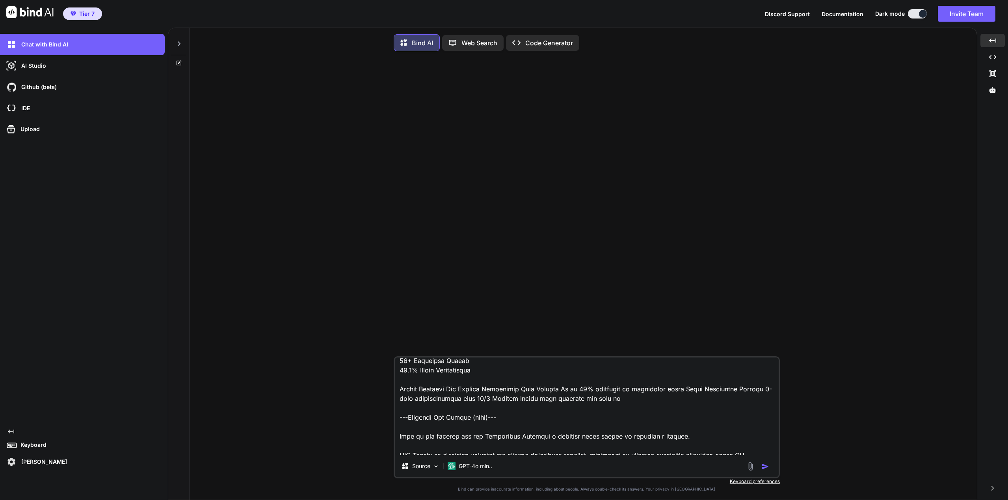
click at [456, 413] on textarea at bounding box center [587, 407] width 384 height 98
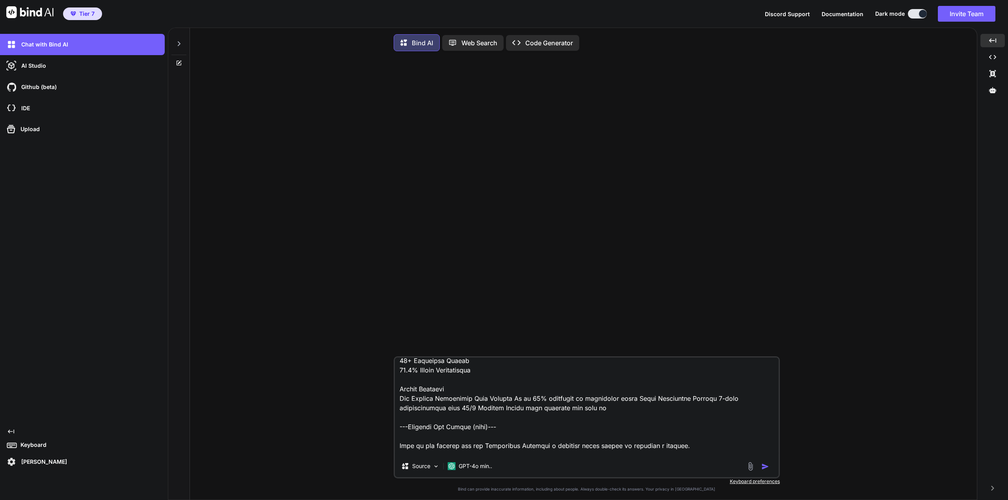
click at [636, 417] on textarea at bounding box center [587, 407] width 384 height 98
click at [610, 428] on textarea at bounding box center [587, 407] width 384 height 98
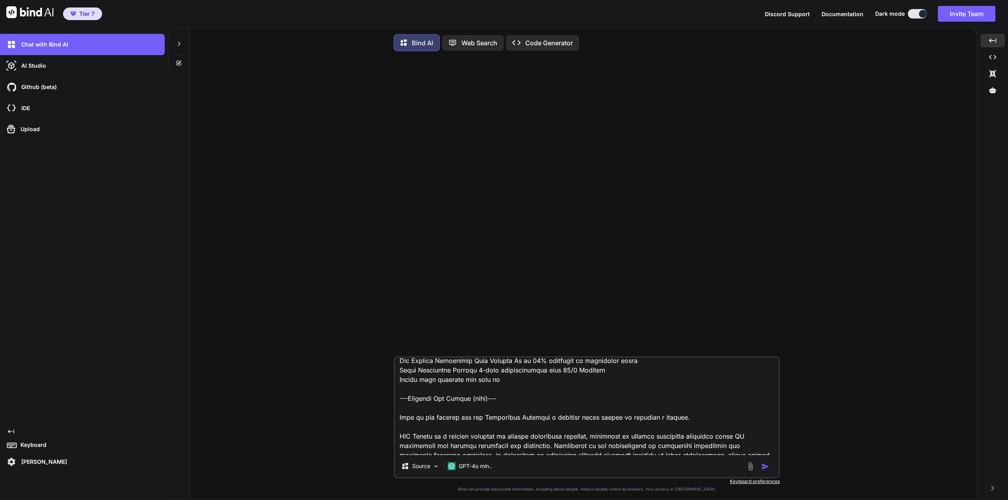
scroll to position [1966, 0]
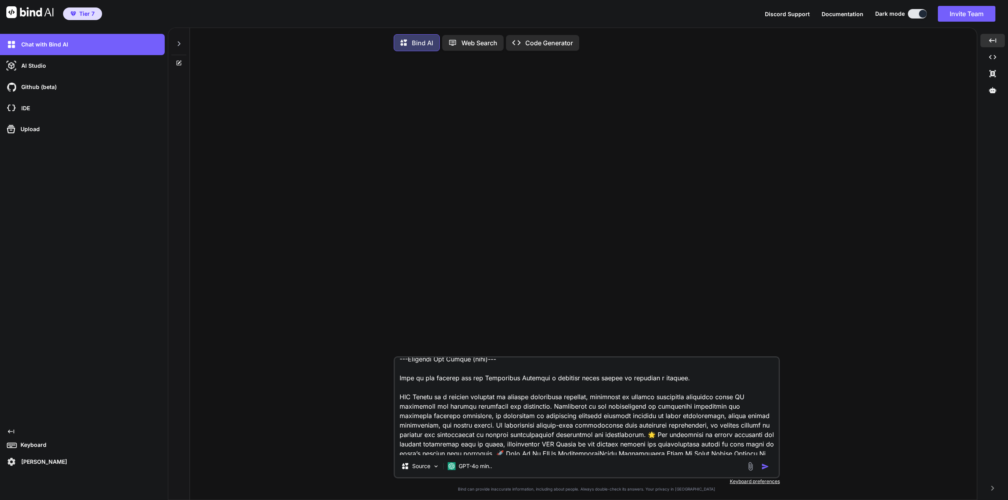
click at [408, 380] on textarea at bounding box center [587, 407] width 384 height 98
click at [545, 429] on textarea at bounding box center [587, 407] width 384 height 98
click at [543, 428] on textarea at bounding box center [587, 407] width 384 height 98
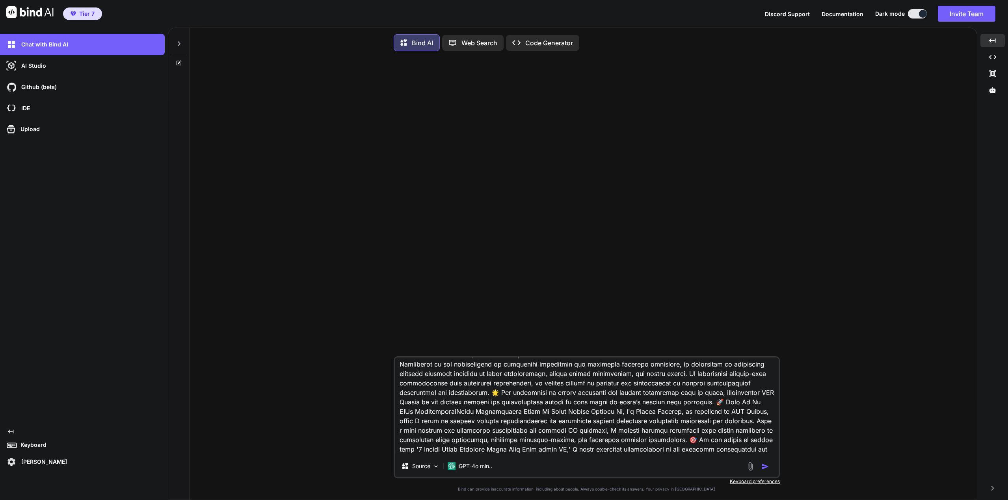
scroll to position [2005, 0]
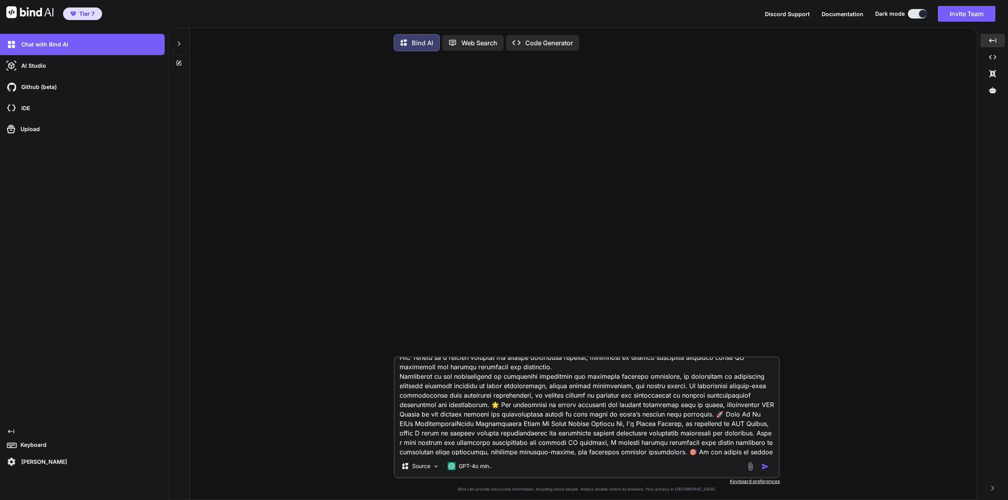
click at [654, 410] on textarea at bounding box center [587, 407] width 384 height 98
click at [555, 428] on textarea at bounding box center [587, 407] width 384 height 98
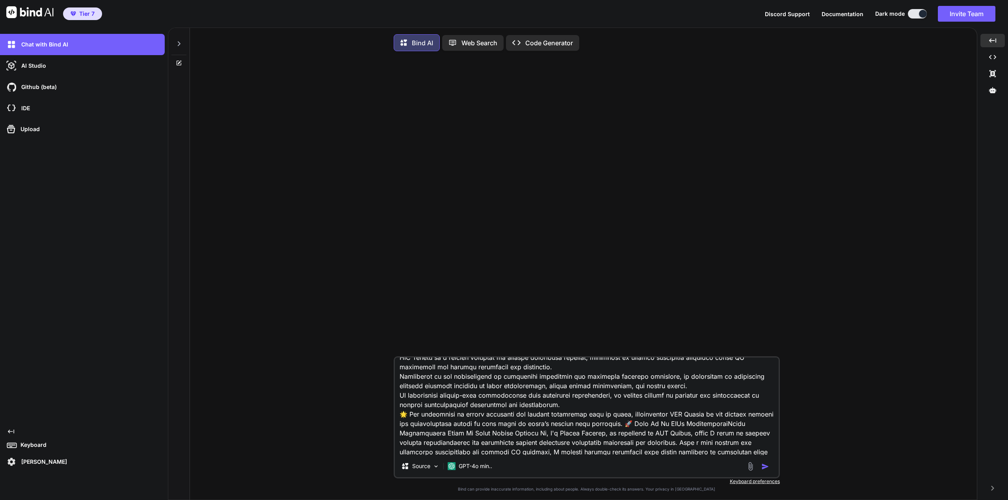
click at [623, 446] on textarea at bounding box center [587, 407] width 384 height 98
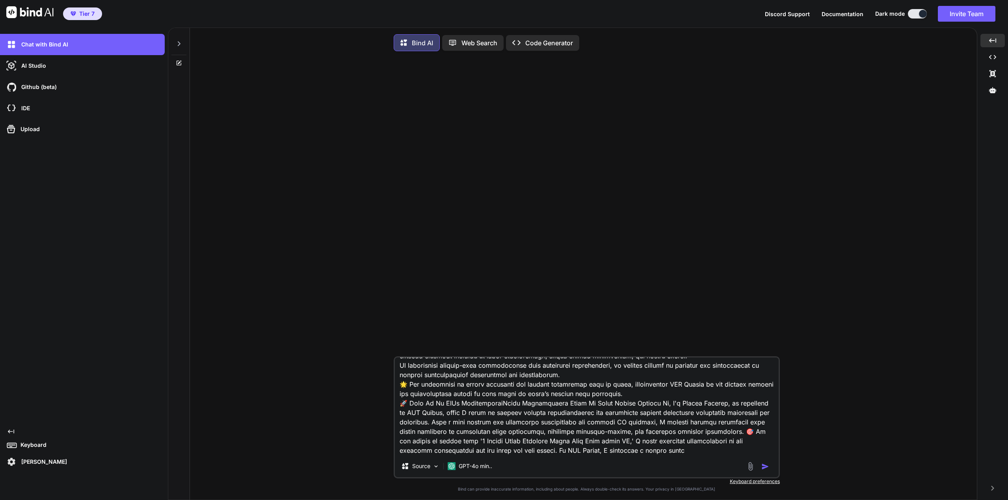
scroll to position [2054, 0]
click at [473, 428] on textarea at bounding box center [587, 407] width 384 height 98
click at [476, 428] on textarea at bounding box center [587, 407] width 384 height 98
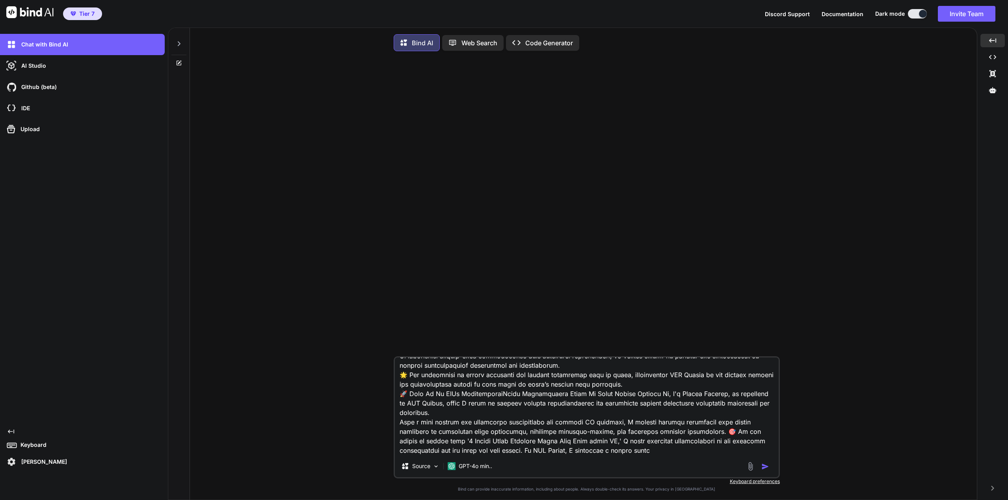
click at [684, 445] on textarea at bounding box center [587, 407] width 384 height 98
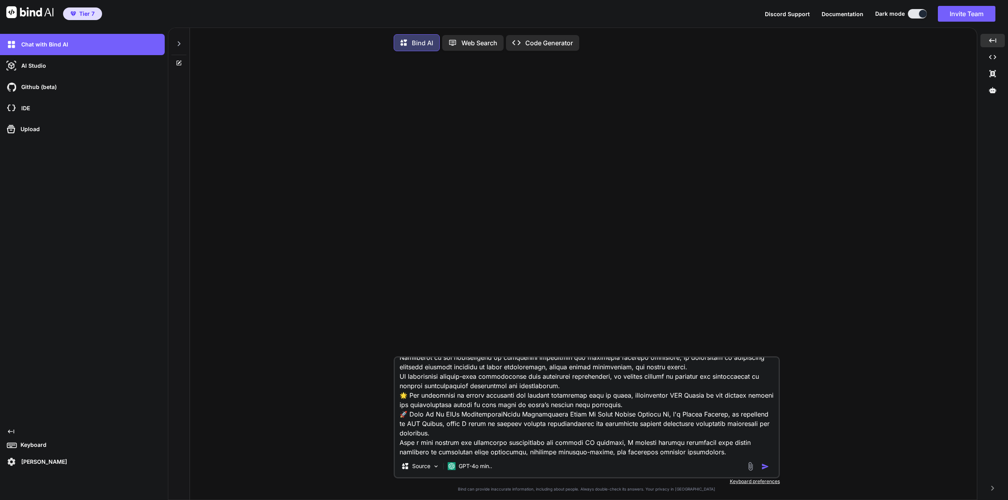
click at [400, 397] on textarea at bounding box center [587, 407] width 384 height 98
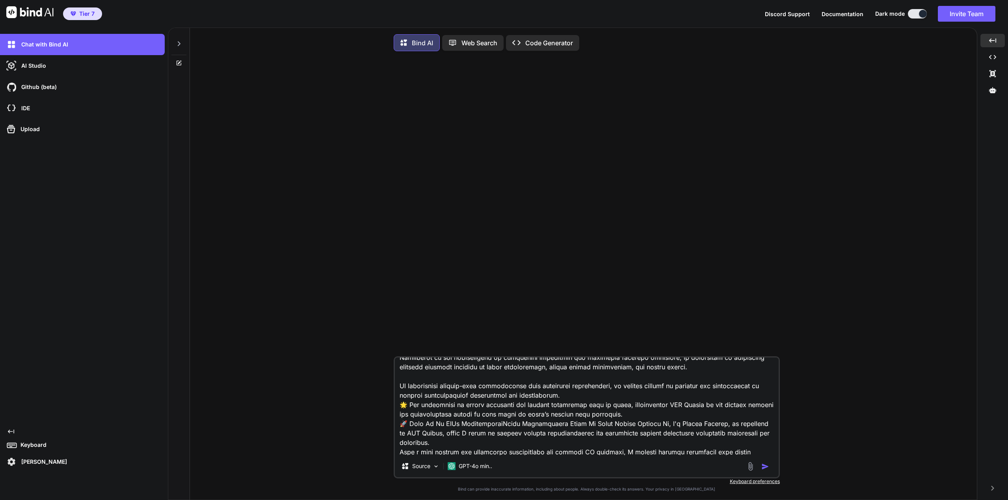
click at [399, 379] on textarea at bounding box center [587, 407] width 384 height 98
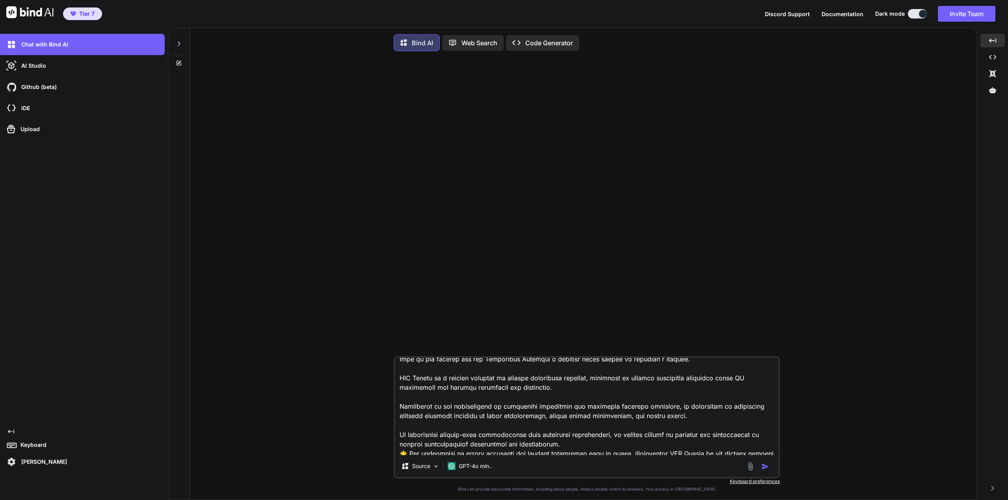
scroll to position [2063, 0]
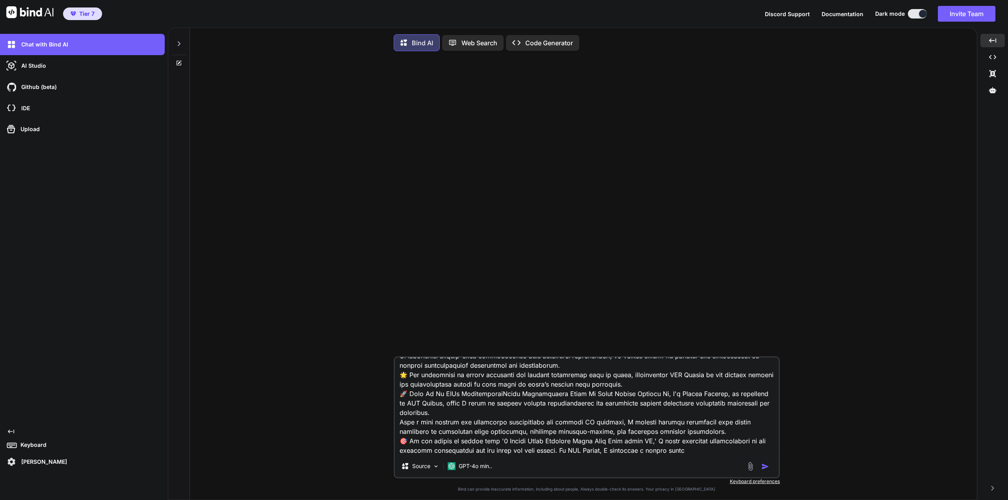
click at [564, 390] on textarea at bounding box center [587, 407] width 384 height 98
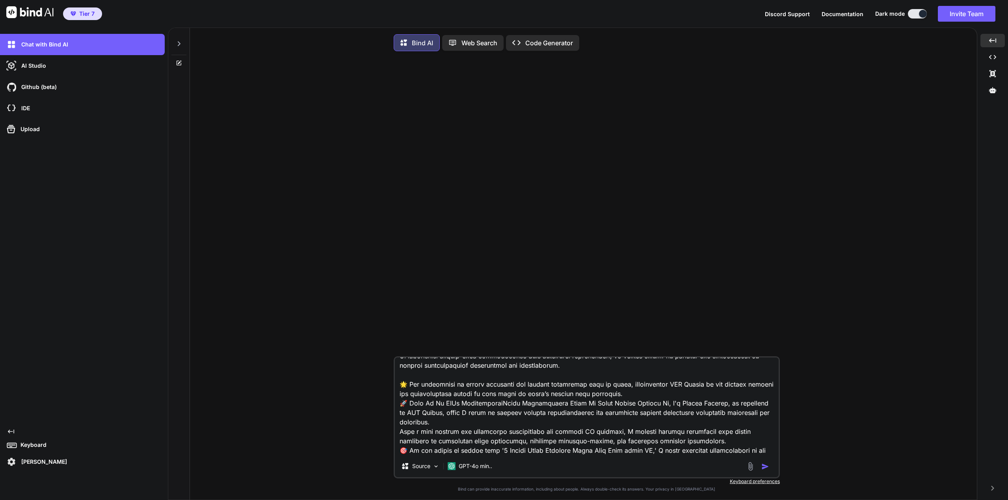
drag, startPoint x: 632, startPoint y: 416, endPoint x: 636, endPoint y: 417, distance: 4.6
click at [632, 416] on textarea at bounding box center [587, 407] width 384 height 98
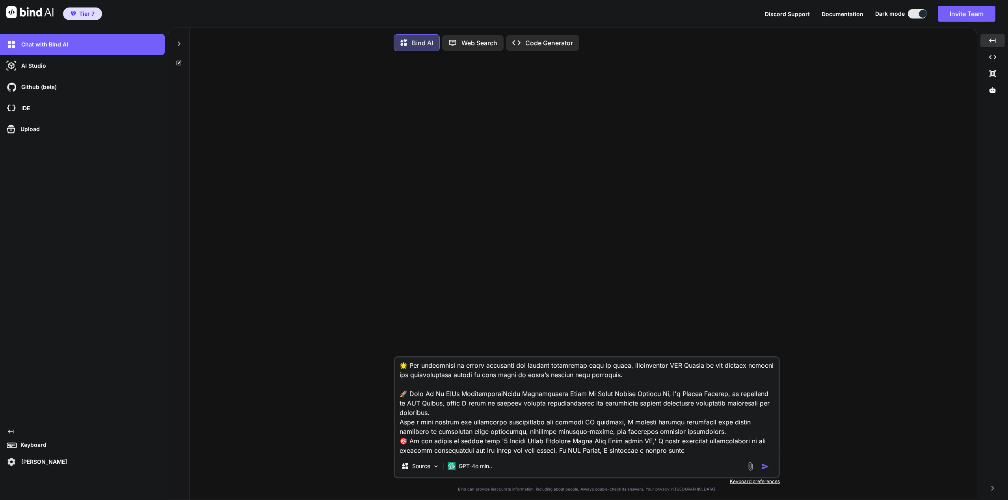
scroll to position [2101, 0]
click at [467, 395] on textarea at bounding box center [587, 407] width 384 height 98
drag, startPoint x: 466, startPoint y: 396, endPoint x: 562, endPoint y: 400, distance: 95.8
click at [562, 400] on textarea at bounding box center [587, 407] width 384 height 98
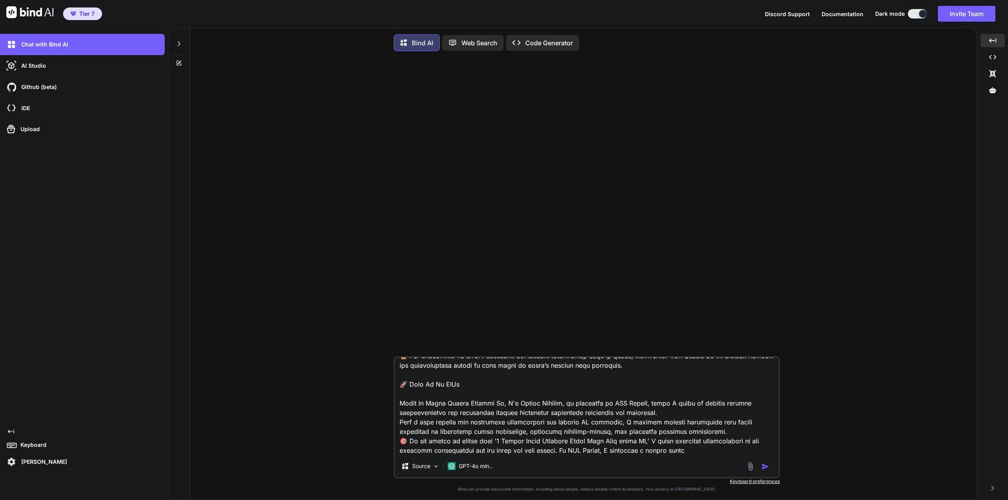
click at [505, 416] on textarea at bounding box center [587, 407] width 384 height 98
click at [567, 410] on textarea at bounding box center [587, 407] width 384 height 98
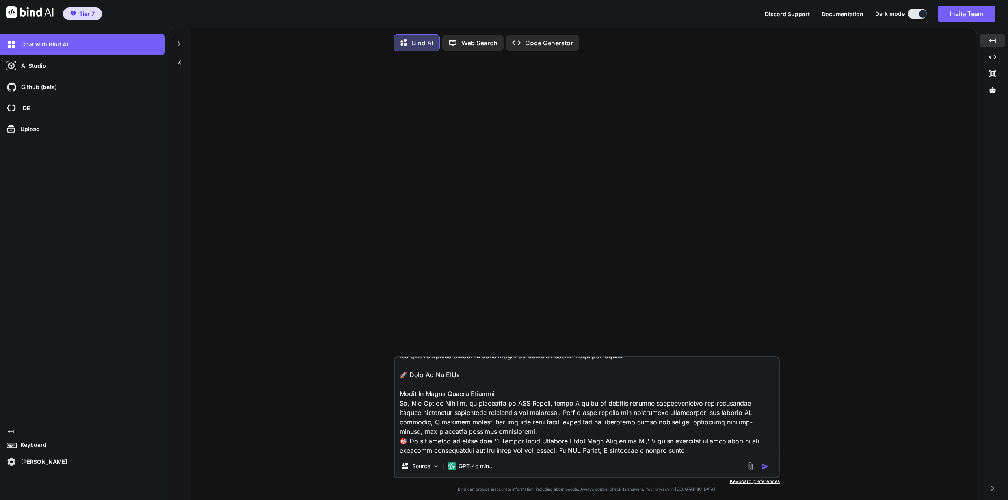
click at [398, 445] on textarea at bounding box center [587, 407] width 384 height 98
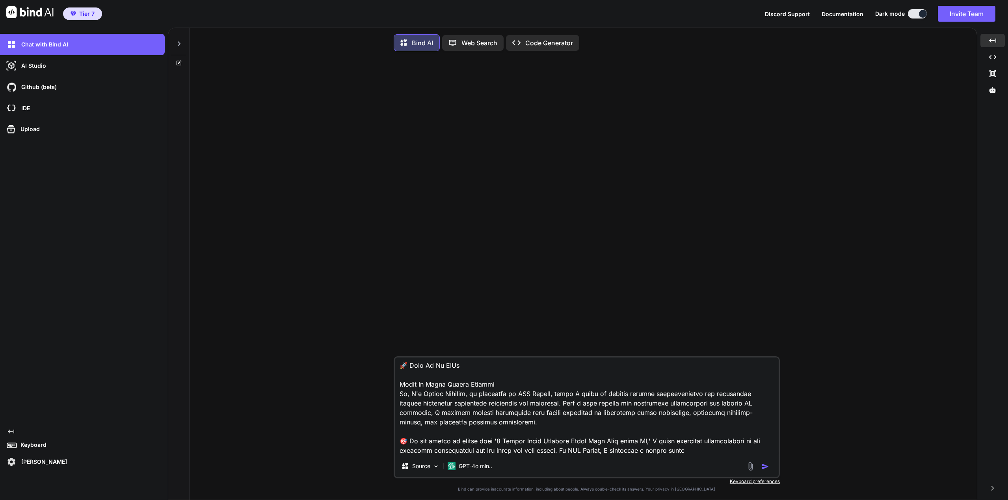
scroll to position [2130, 0]
click at [706, 454] on textarea at bounding box center [587, 407] width 384 height 98
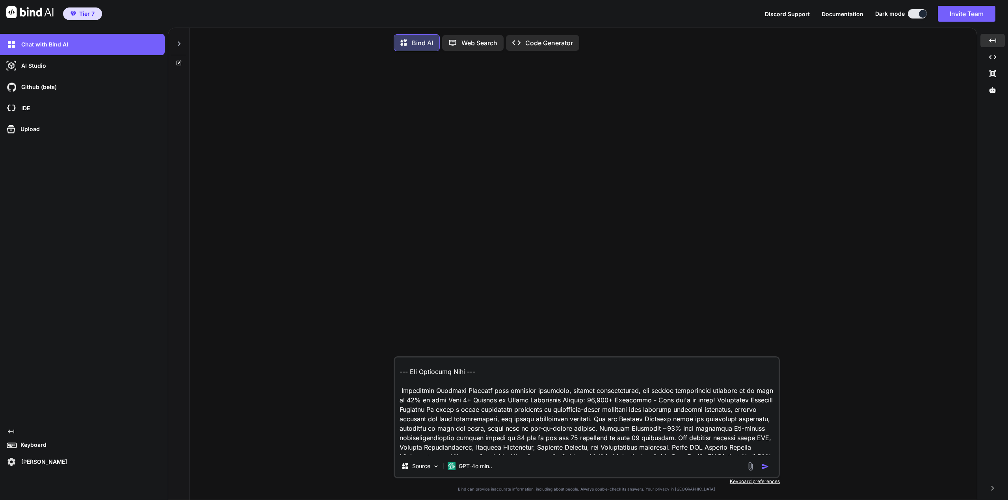
scroll to position [632, 0]
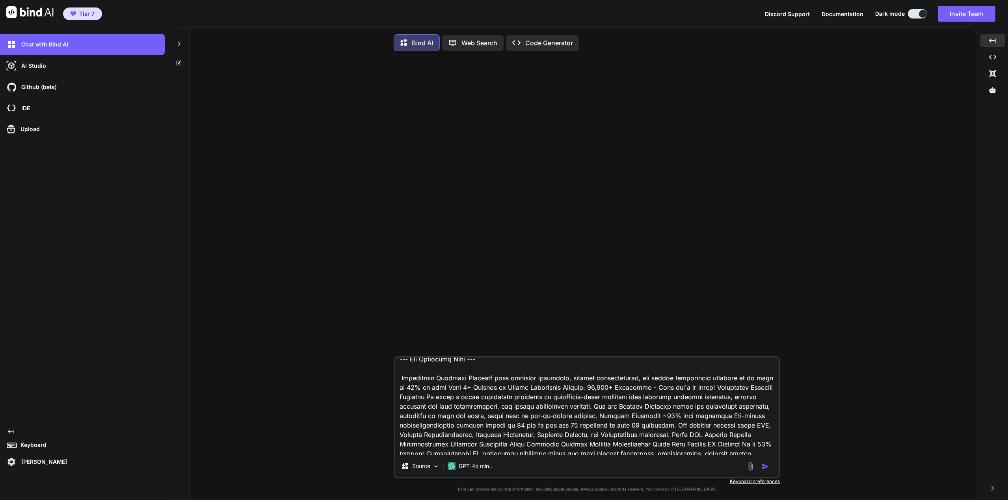
type textarea "Here is the content of [DOMAIN_NAME] please create a knowledge base that an AI …"
click at [179, 41] on icon at bounding box center [179, 44] width 6 height 6
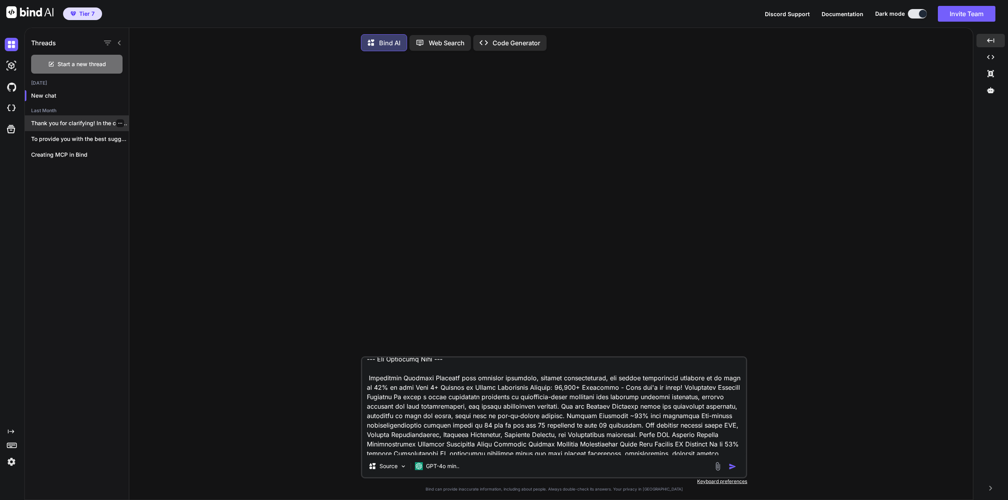
click at [60, 123] on p "Thank you for clarifying! In the context..." at bounding box center [80, 123] width 98 height 8
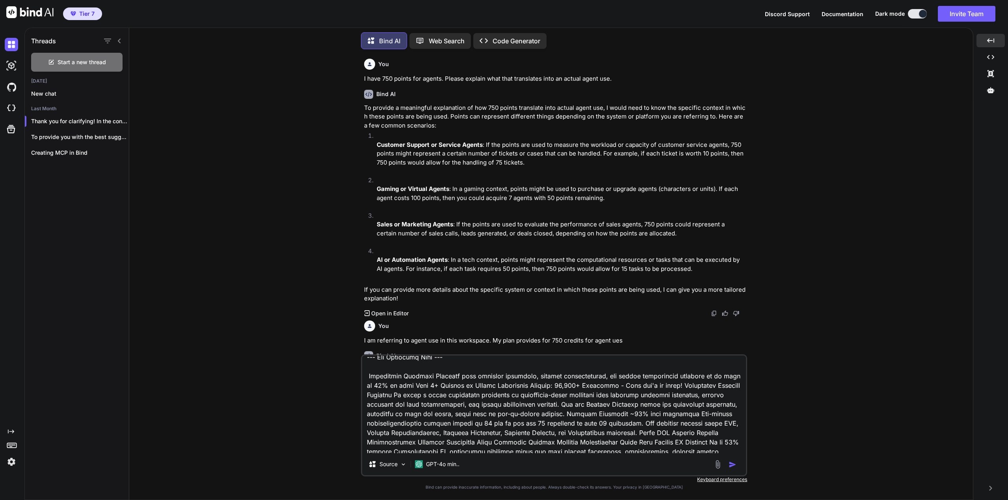
scroll to position [228, 0]
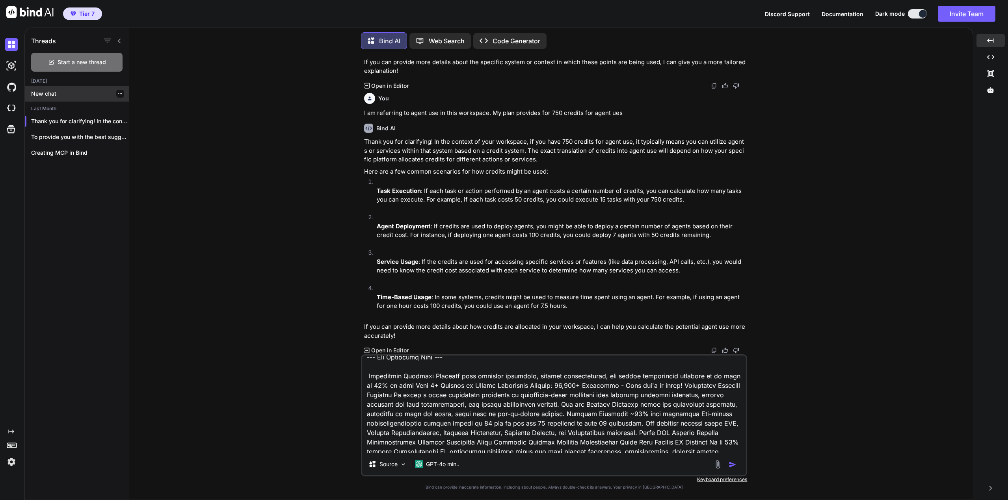
click at [44, 90] on p "New chat" at bounding box center [80, 94] width 98 height 8
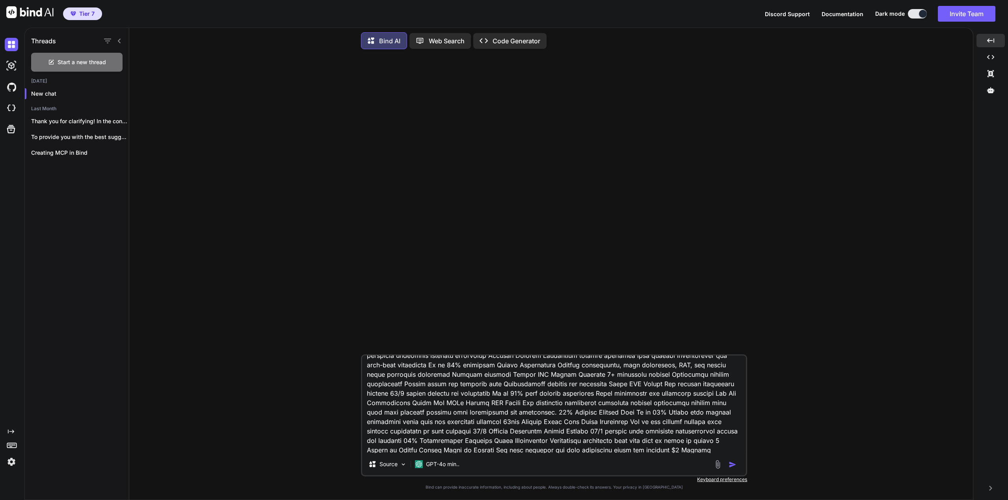
scroll to position [0, 0]
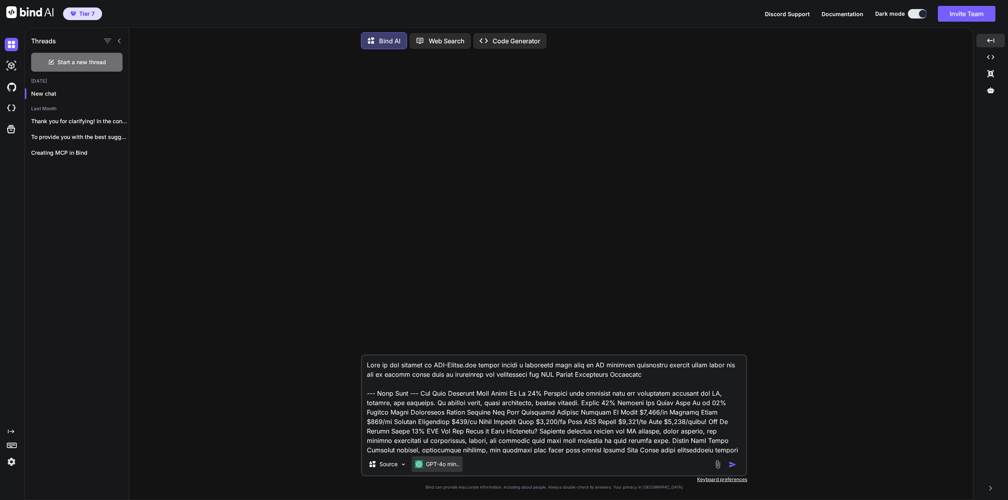
click at [449, 466] on p "GPT-4o min.." at bounding box center [442, 465] width 33 height 8
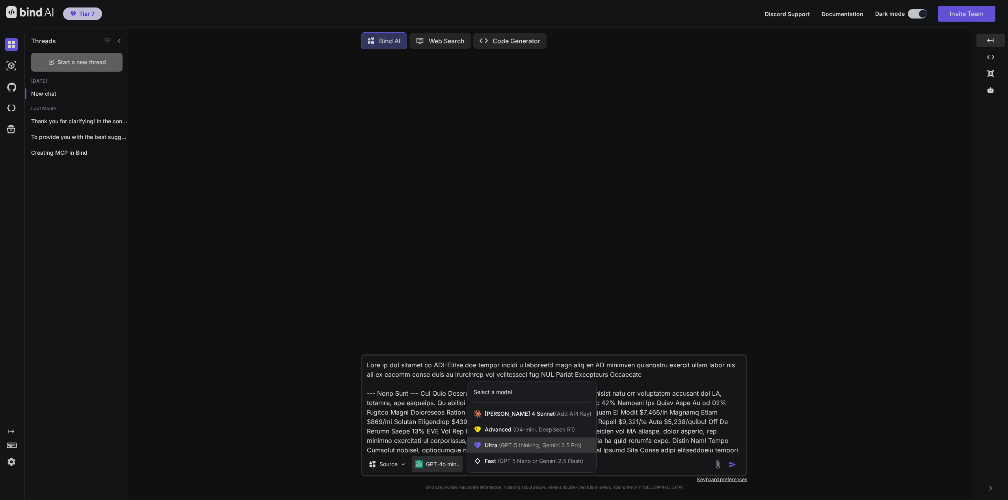
click at [515, 445] on span "(GPT-5 thinking, Gemini 2.5 Pro)" at bounding box center [539, 445] width 84 height 7
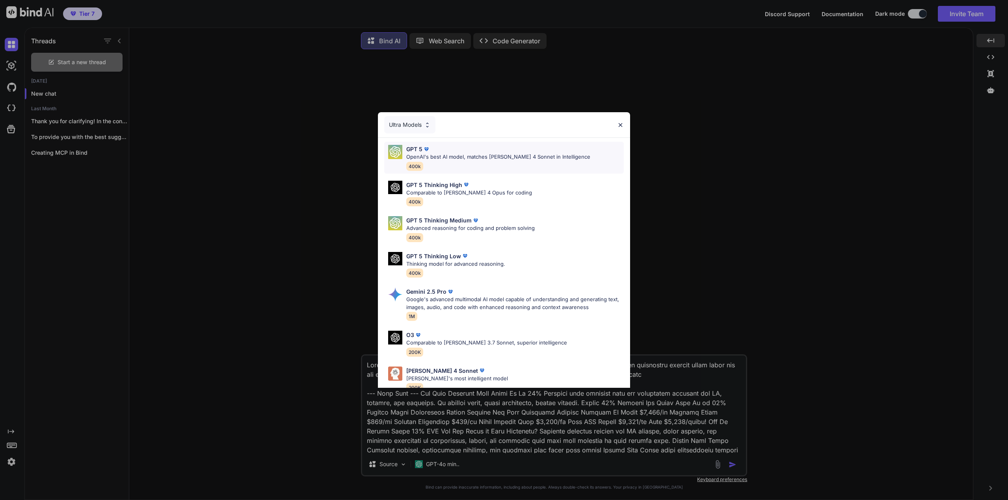
click at [428, 152] on img at bounding box center [426, 149] width 8 height 8
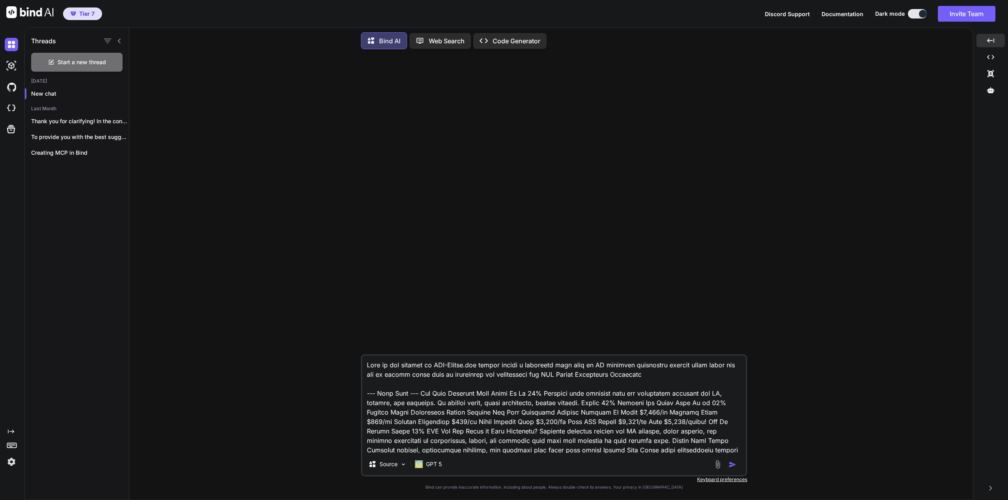
click at [728, 465] on div at bounding box center [726, 464] width 26 height 9
click at [730, 465] on img "button" at bounding box center [733, 465] width 8 height 8
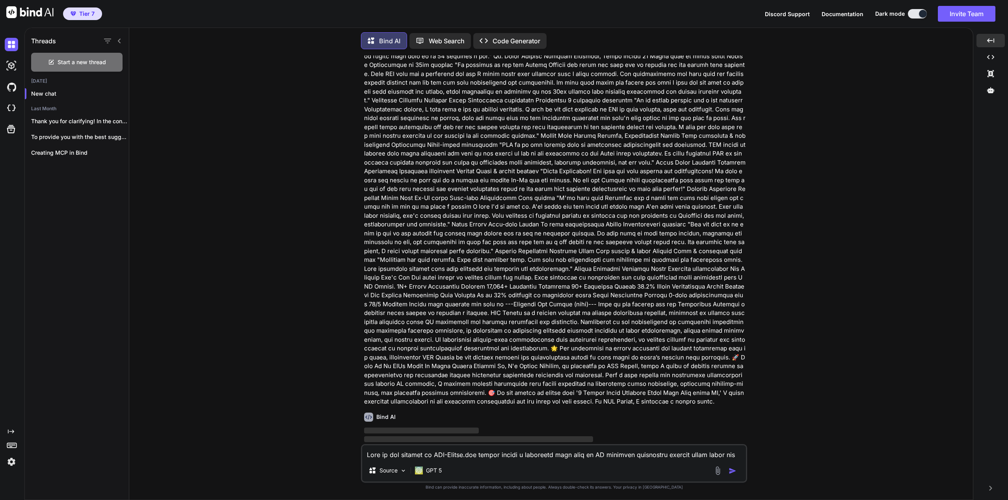
scroll to position [1033, 0]
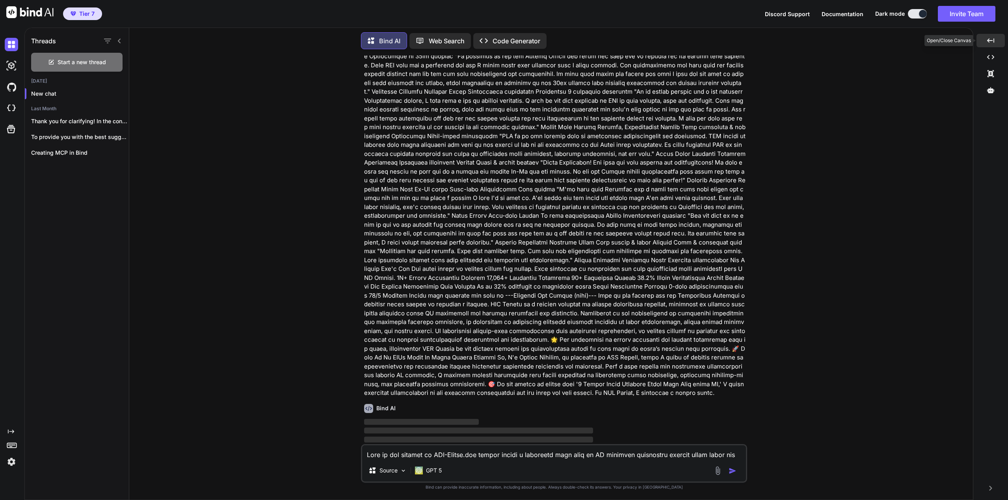
click at [990, 36] on div "Created with Pixso." at bounding box center [991, 40] width 28 height 13
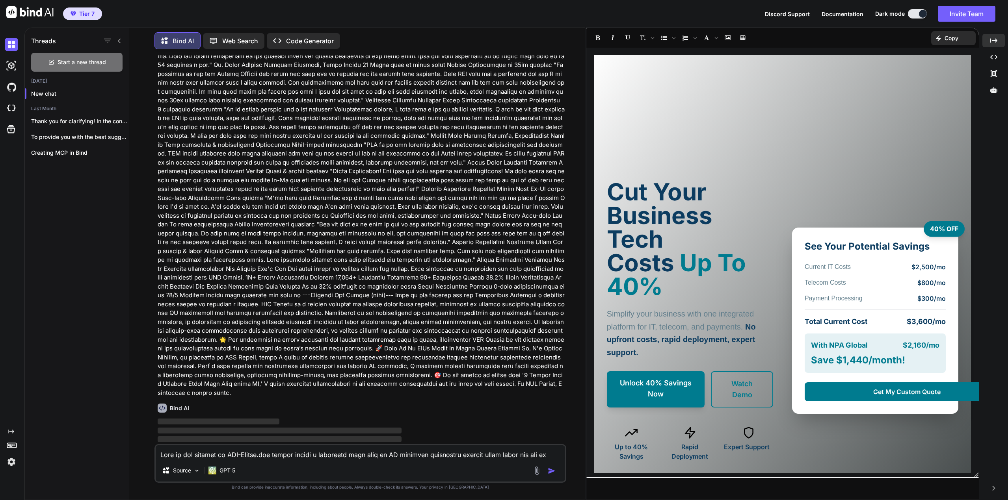
scroll to position [954, 0]
